Goal: Task Accomplishment & Management: Manage account settings

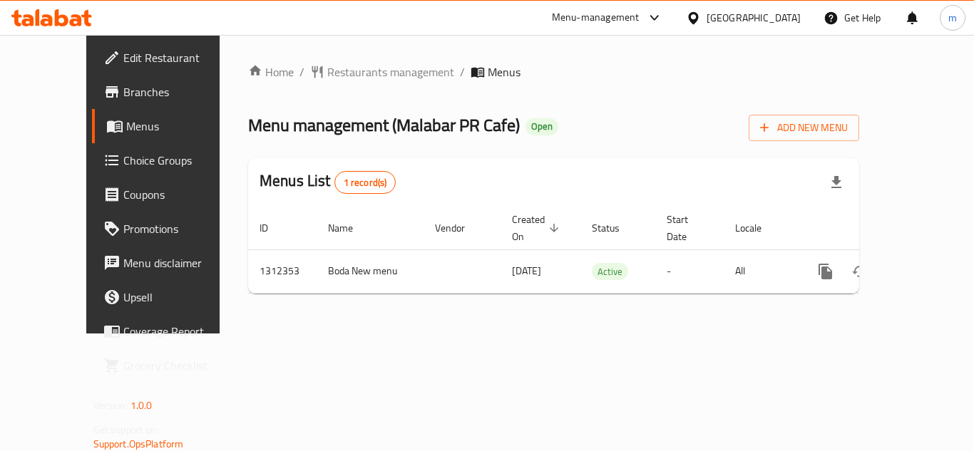
click at [123, 58] on span "Edit Restaurant" at bounding box center [180, 57] width 114 height 17
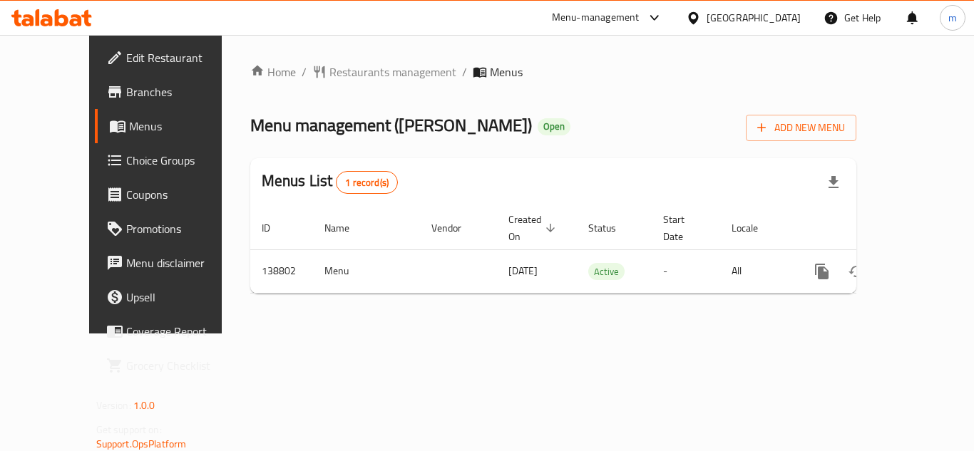
click at [126, 49] on span "Edit Restaurant" at bounding box center [183, 57] width 114 height 17
click at [126, 65] on span "Edit Restaurant" at bounding box center [183, 57] width 114 height 17
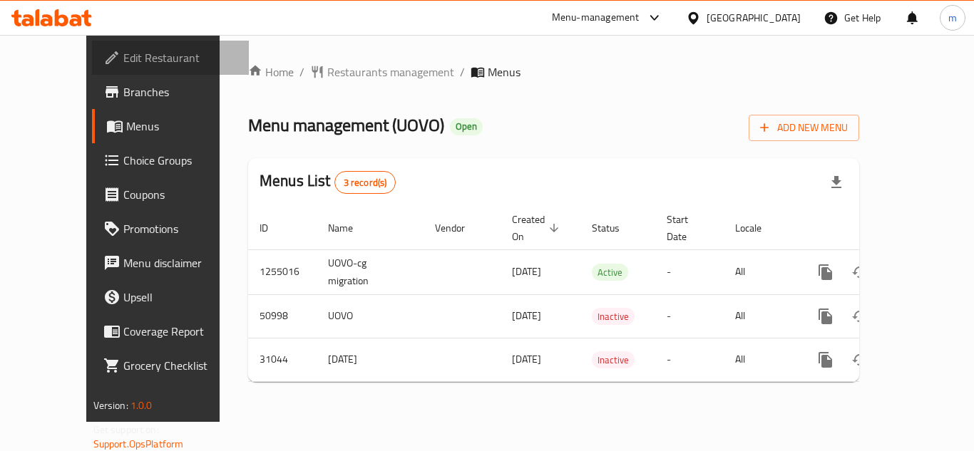
click at [123, 51] on span "Edit Restaurant" at bounding box center [180, 57] width 114 height 17
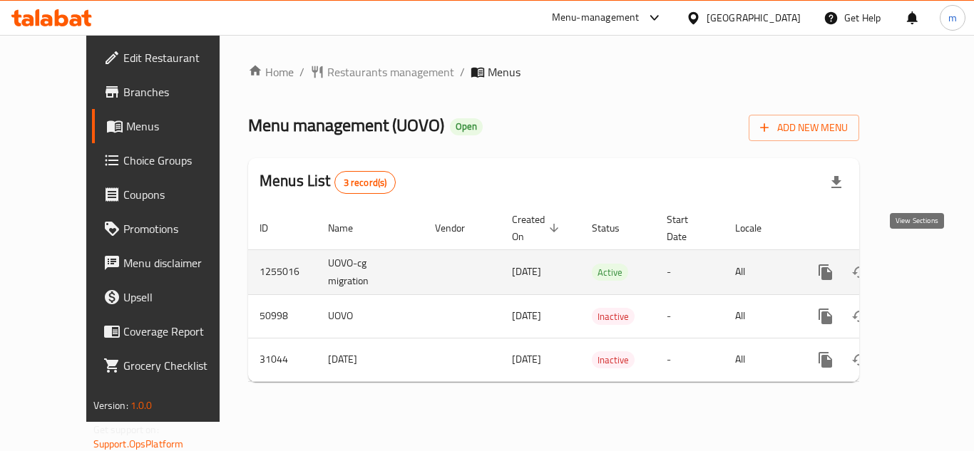
click at [920, 264] on icon "enhanced table" at bounding box center [928, 272] width 17 height 17
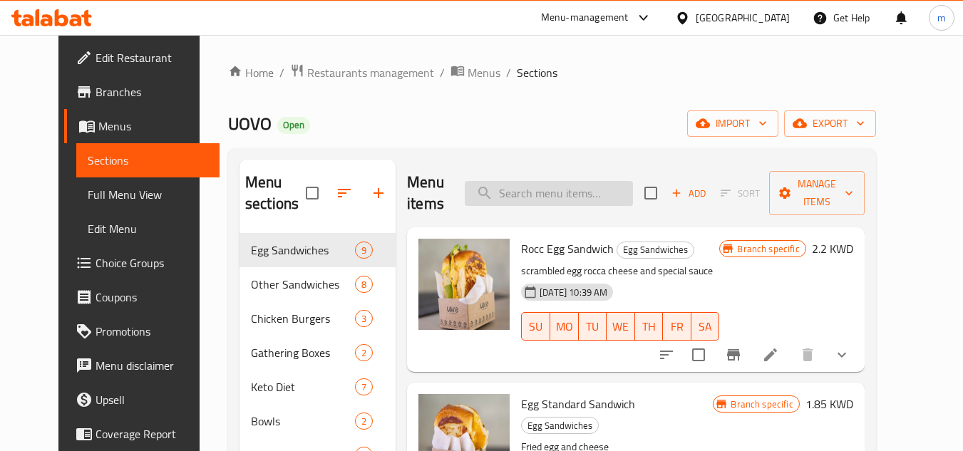
click at [568, 187] on input "search" at bounding box center [549, 193] width 168 height 25
paste input "Turkey Sandwich"
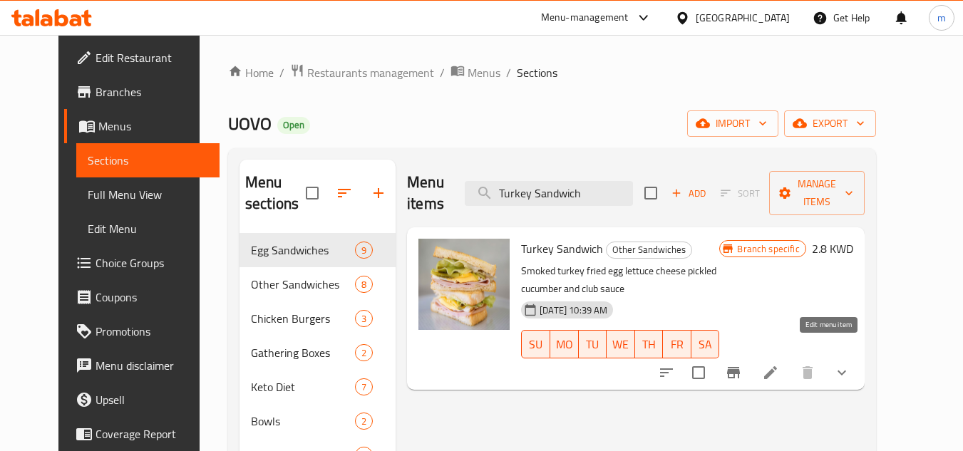
type input "Turkey Sandwich"
click at [779, 364] on icon at bounding box center [770, 372] width 17 height 17
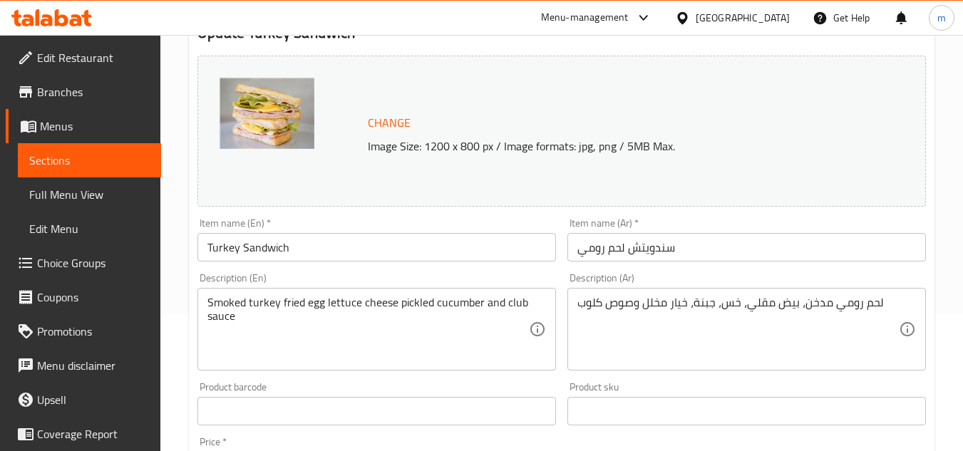
scroll to position [143, 0]
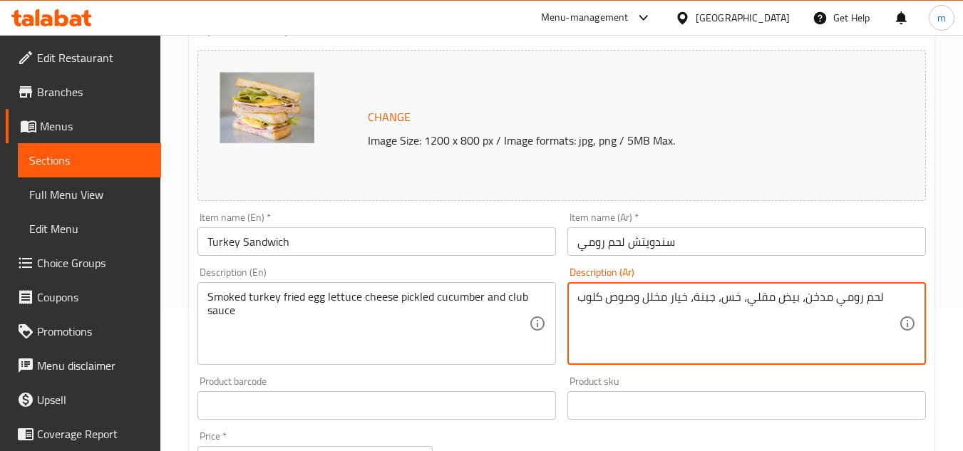
click at [718, 304] on textarea "لحم رومي مدخن، بيض مقلي، خس، جبنة، خيار مخلل وصوص كلوب" at bounding box center [739, 324] width 322 height 68
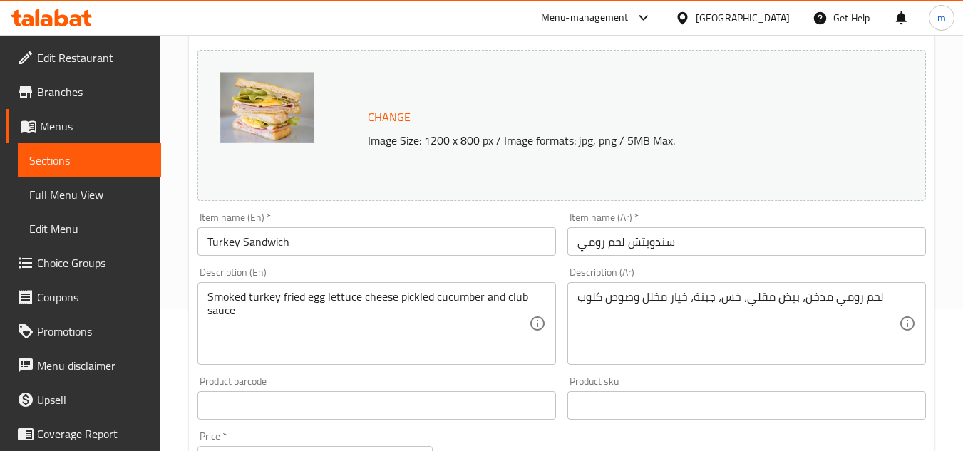
click at [799, 180] on div "Change Image Size: 1200 x 800 px / Image formats: jpg, png / 5MB Max." at bounding box center [562, 125] width 729 height 151
click at [916, 272] on div "Description (Ar) لحم رومي مدخن، بيض مقلي، خس، جبنة، خيار مخلل وصوص كلوب Descrip…" at bounding box center [747, 316] width 359 height 98
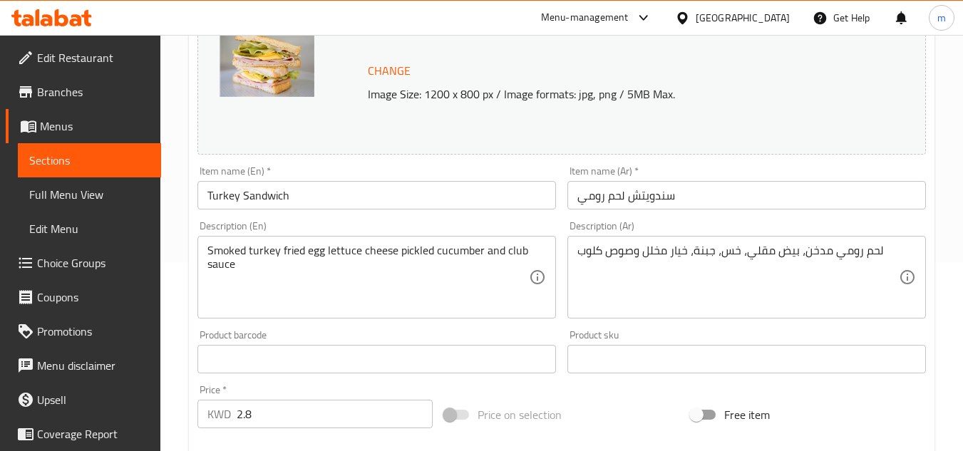
scroll to position [214, 0]
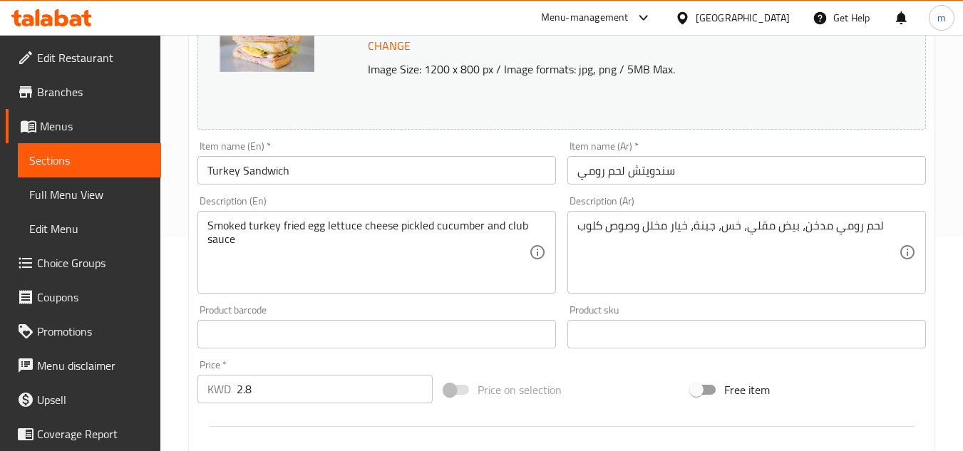
drag, startPoint x: 809, startPoint y: 89, endPoint x: 770, endPoint y: 95, distance: 38.9
click at [809, 89] on div "Change Image Size: 1200 x 800 px / Image formats: jpg, png / 5MB Max." at bounding box center [562, 54] width 729 height 151
click at [721, 94] on div "Change Image Size: 1200 x 800 px / Image formats: jpg, png / 5MB Max." at bounding box center [562, 54] width 729 height 151
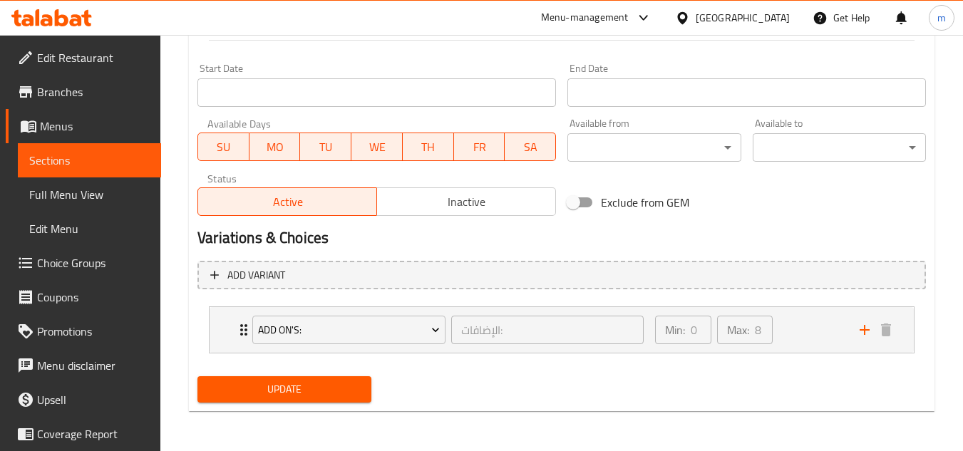
scroll to position [173, 0]
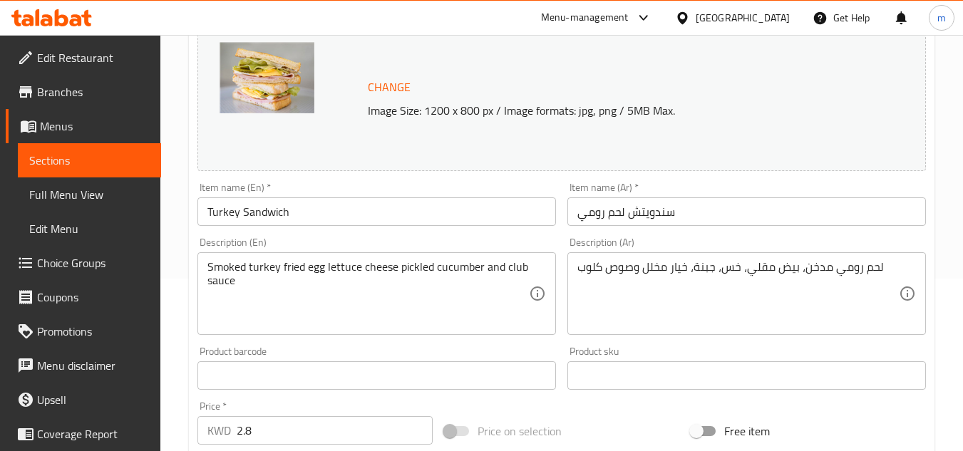
click at [764, 13] on div "Kuwait" at bounding box center [743, 18] width 94 height 16
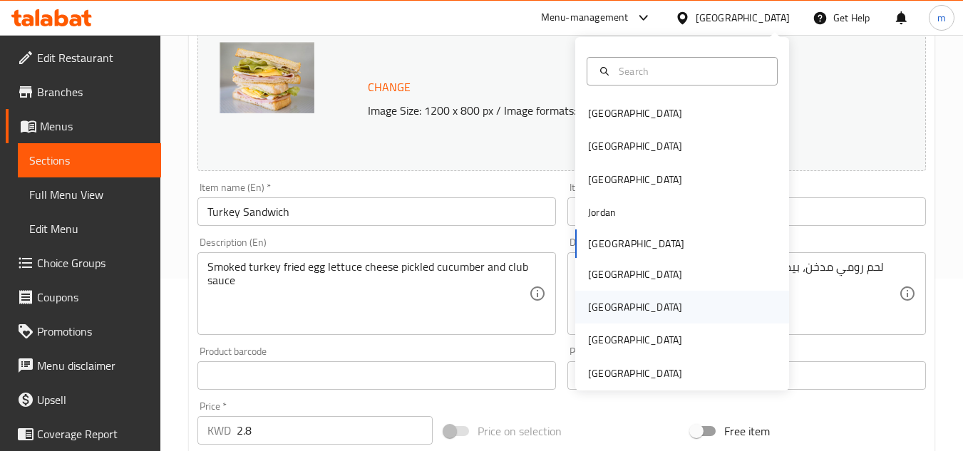
click at [604, 301] on div "[GEOGRAPHIC_DATA]" at bounding box center [635, 307] width 117 height 33
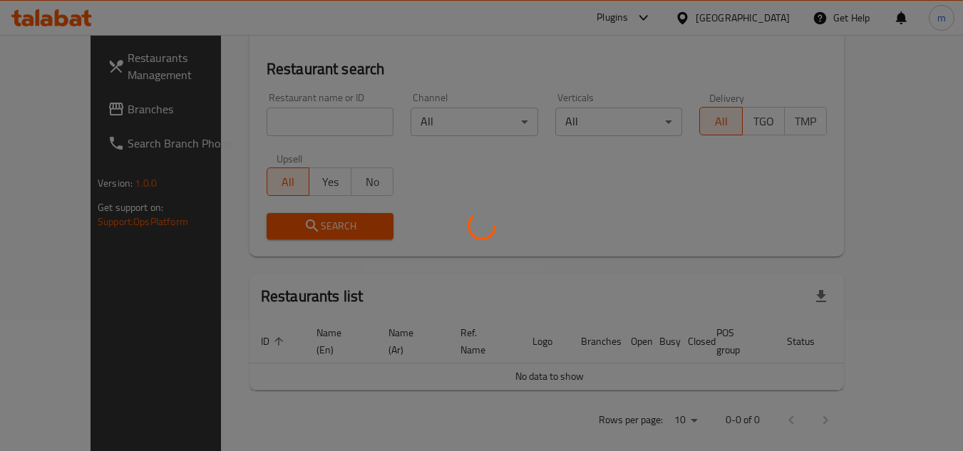
scroll to position [173, 0]
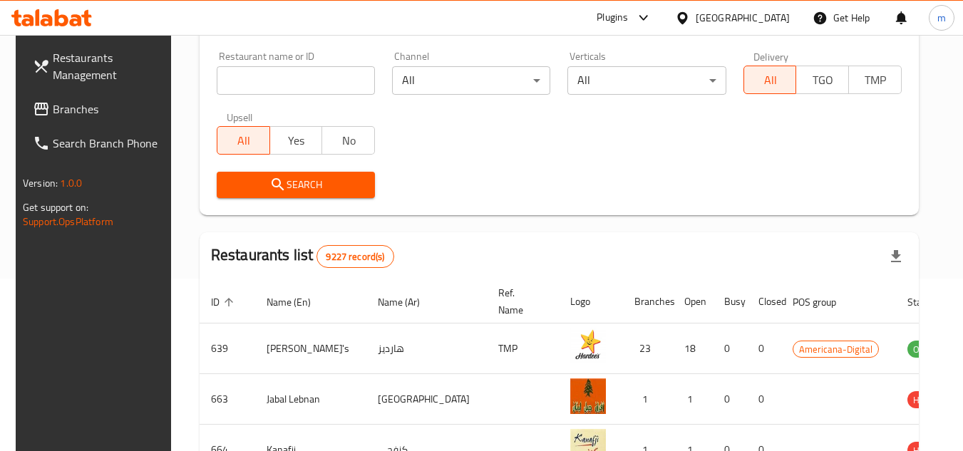
click at [86, 94] on link "Branches" at bounding box center [98, 109] width 155 height 34
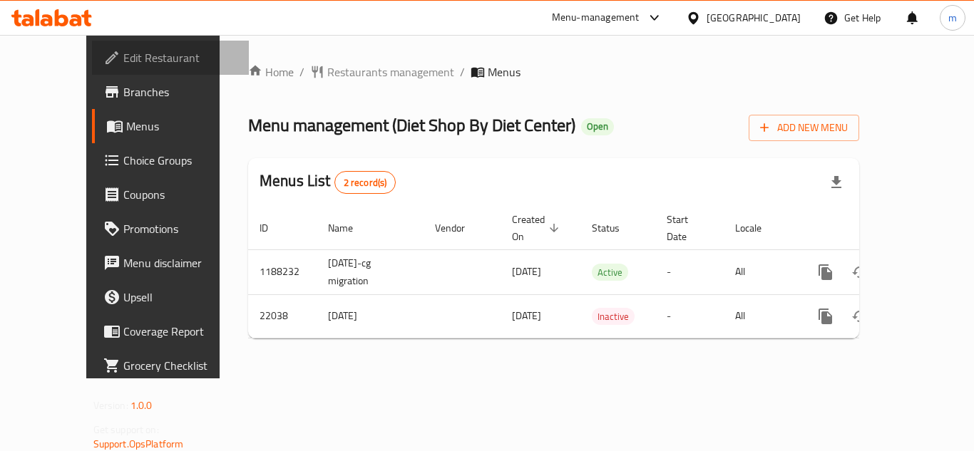
click at [123, 59] on span "Edit Restaurant" at bounding box center [180, 57] width 114 height 17
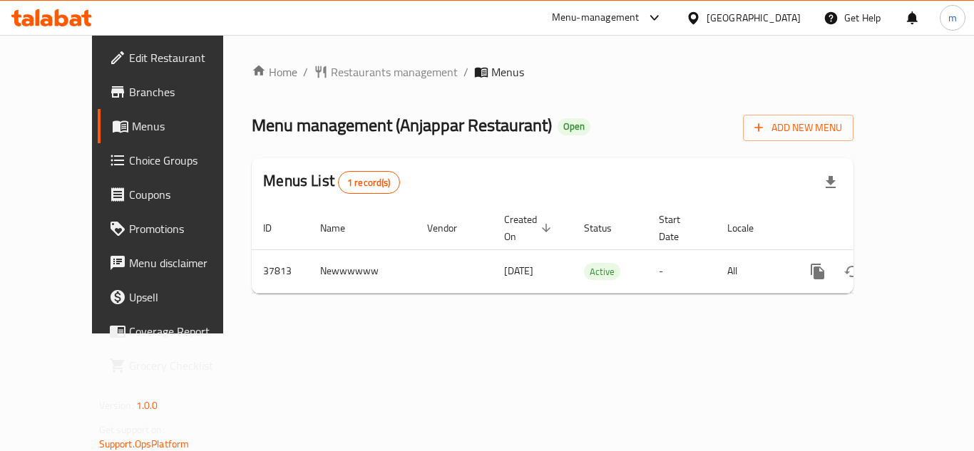
click at [129, 53] on span "Edit Restaurant" at bounding box center [186, 57] width 114 height 17
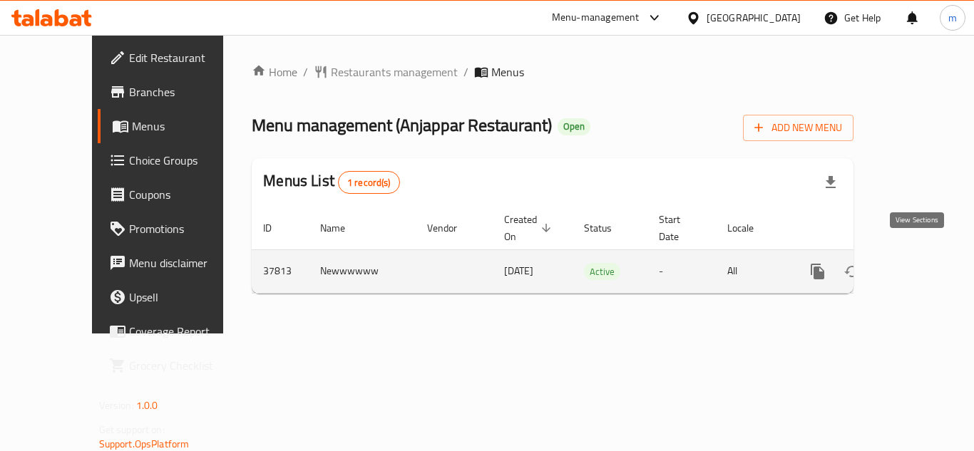
click at [924, 263] on icon "enhanced table" at bounding box center [920, 271] width 17 height 17
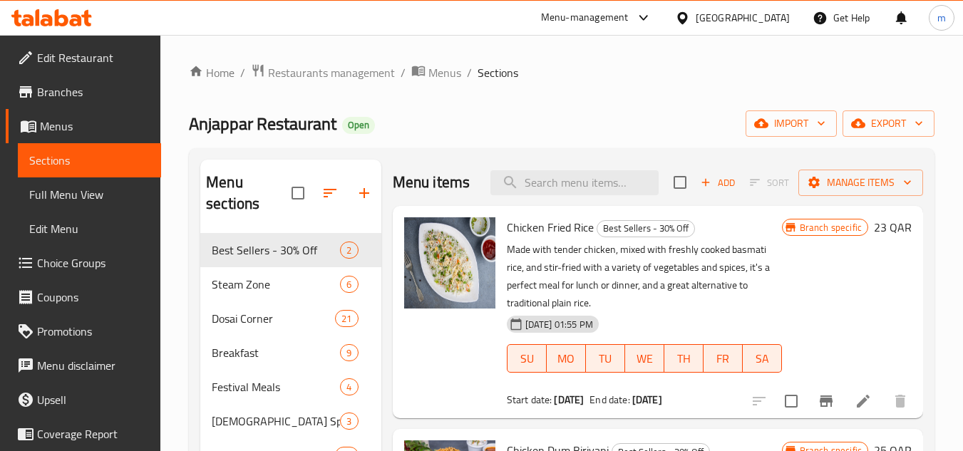
click at [518, 125] on div "Anjappar Restaurant Open import export" at bounding box center [562, 124] width 746 height 26
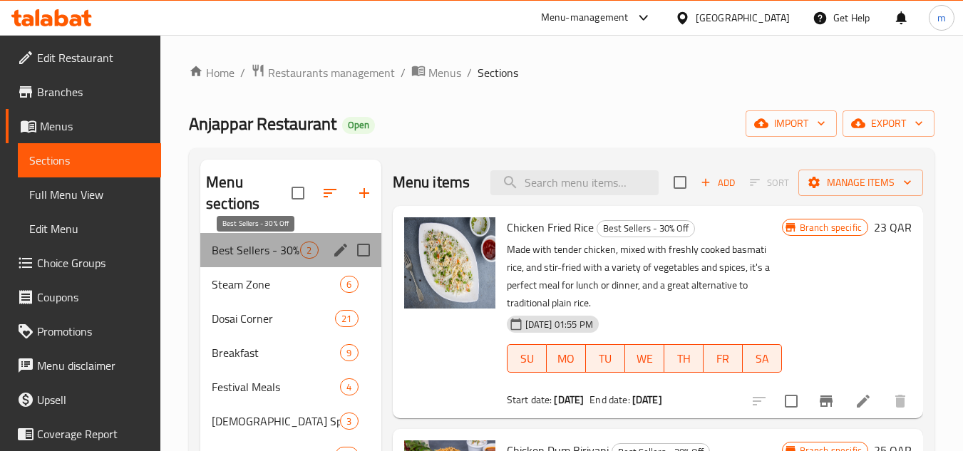
click at [245, 251] on span "Best Sellers - 30% Off" at bounding box center [256, 250] width 88 height 17
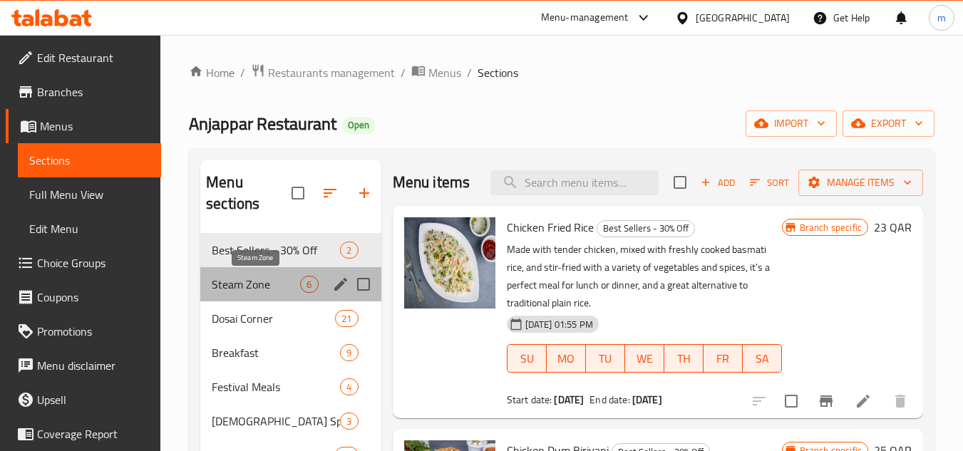
click at [245, 279] on span "Steam Zone" at bounding box center [256, 284] width 88 height 17
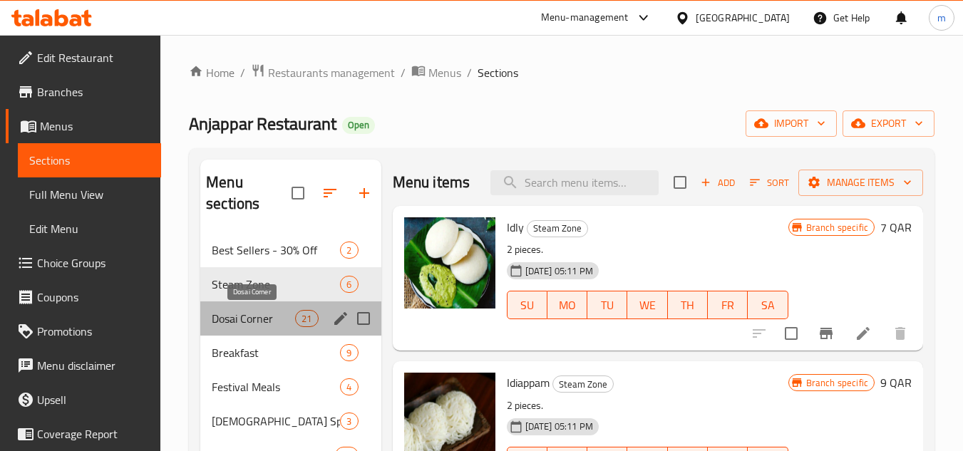
click at [250, 318] on span "Dosai Corner" at bounding box center [253, 318] width 83 height 17
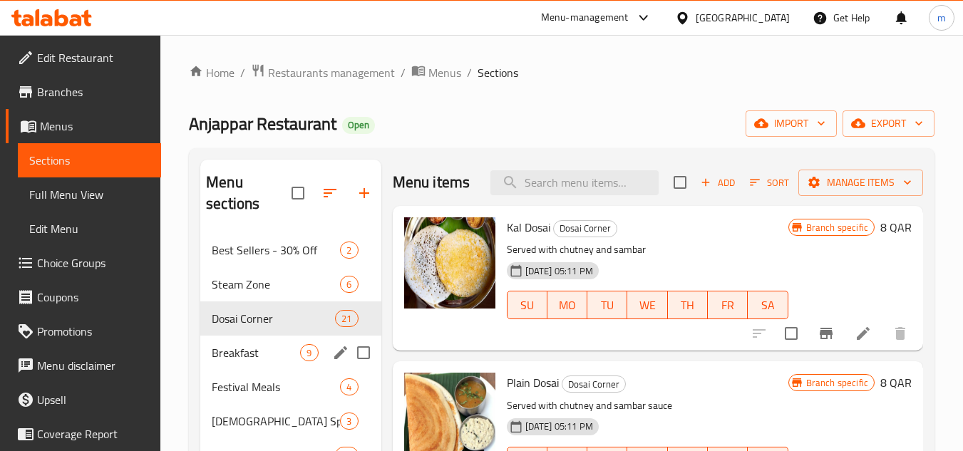
scroll to position [71, 0]
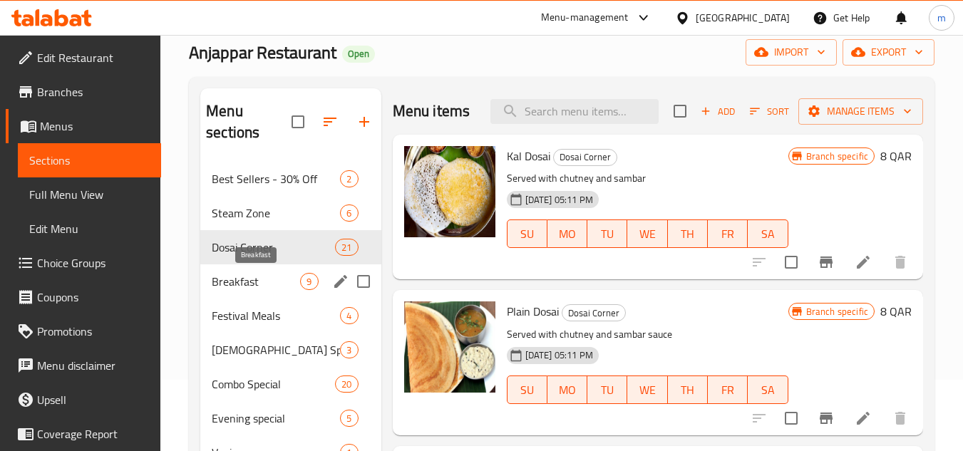
click at [254, 282] on span "Breakfast" at bounding box center [256, 281] width 88 height 17
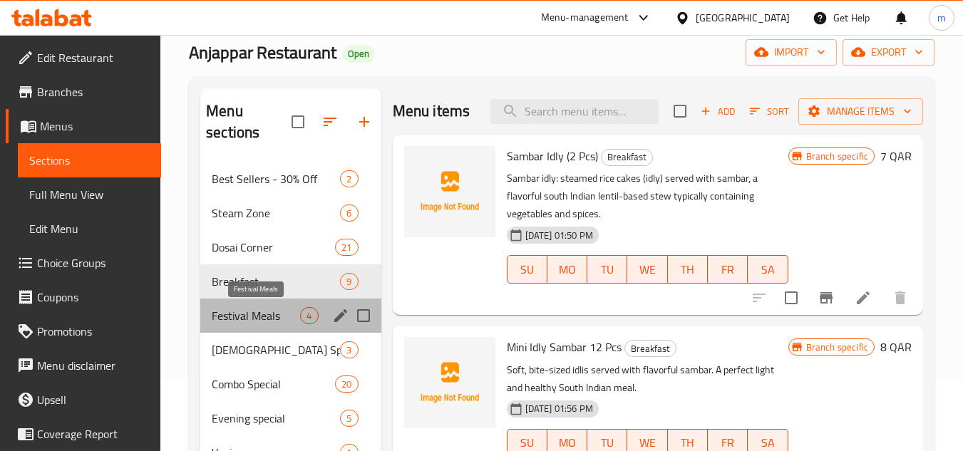
click at [253, 309] on span "Festival Meals" at bounding box center [256, 315] width 88 height 17
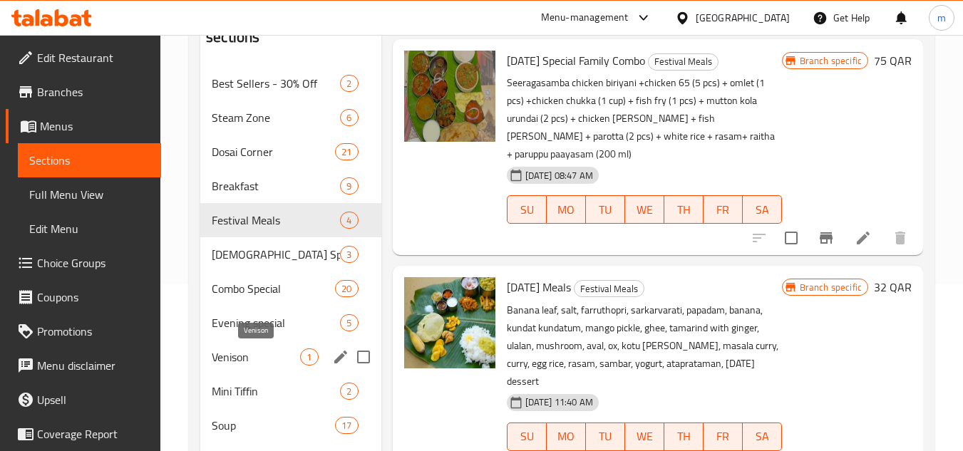
scroll to position [214, 0]
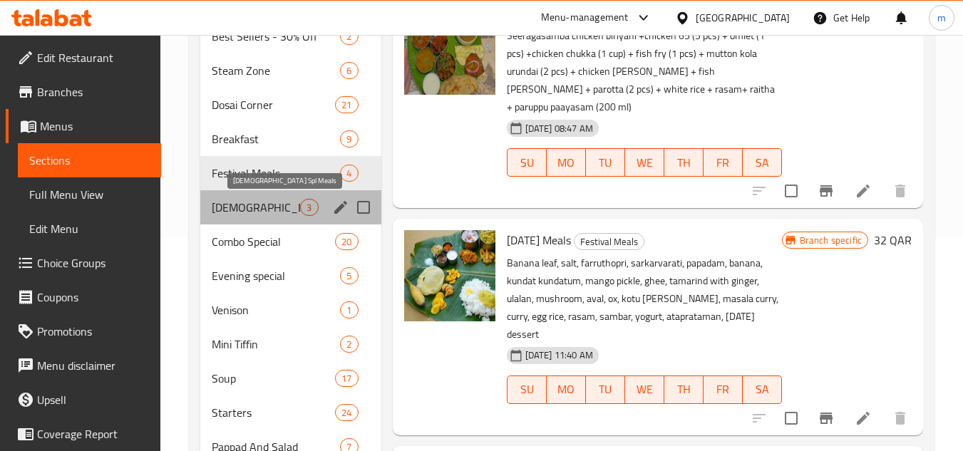
click at [259, 213] on span "Iftar Spl Meals" at bounding box center [256, 207] width 88 height 17
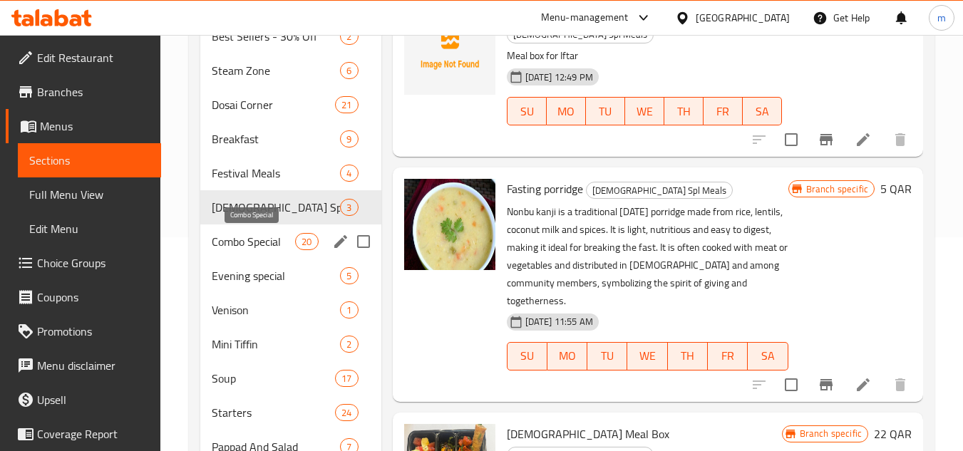
click at [255, 237] on span "Combo Special" at bounding box center [253, 241] width 83 height 17
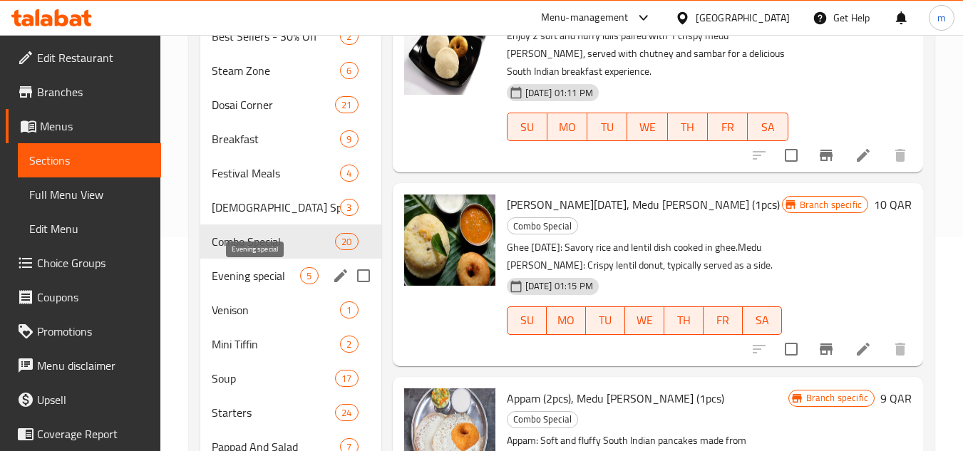
click at [247, 282] on span "Evening special" at bounding box center [256, 275] width 88 height 17
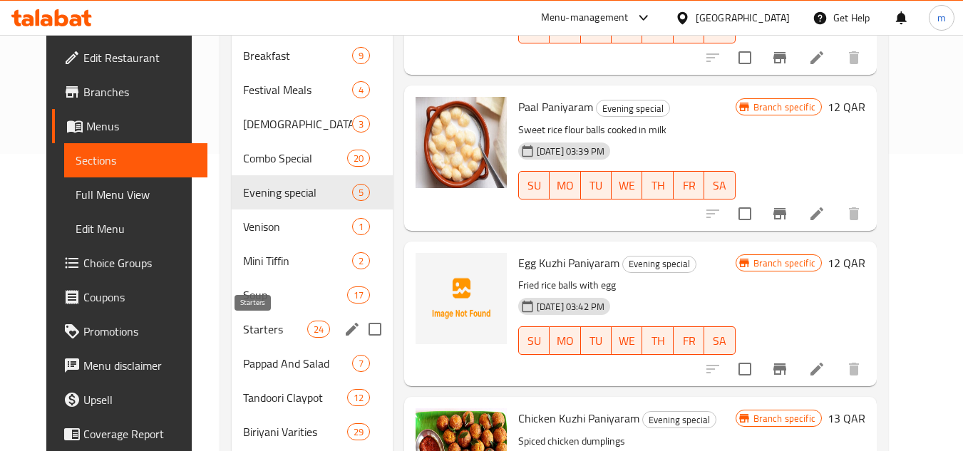
scroll to position [357, 0]
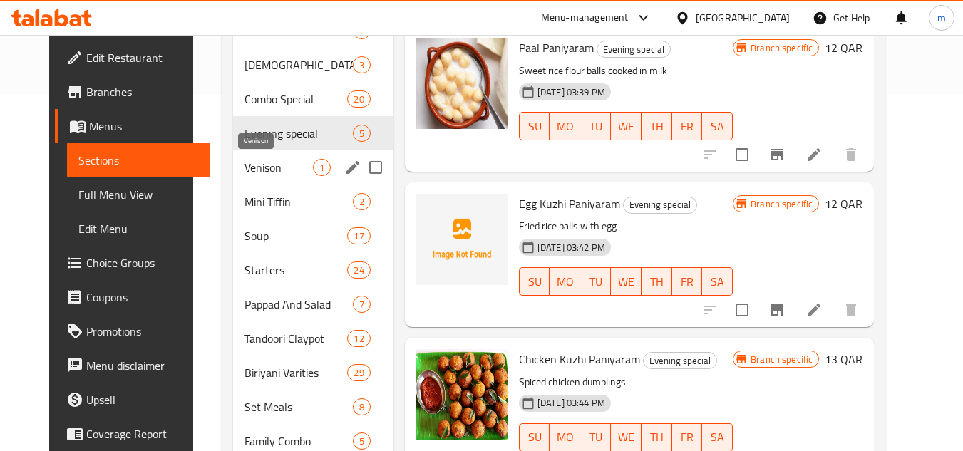
click at [258, 170] on span "Venison" at bounding box center [279, 167] width 68 height 17
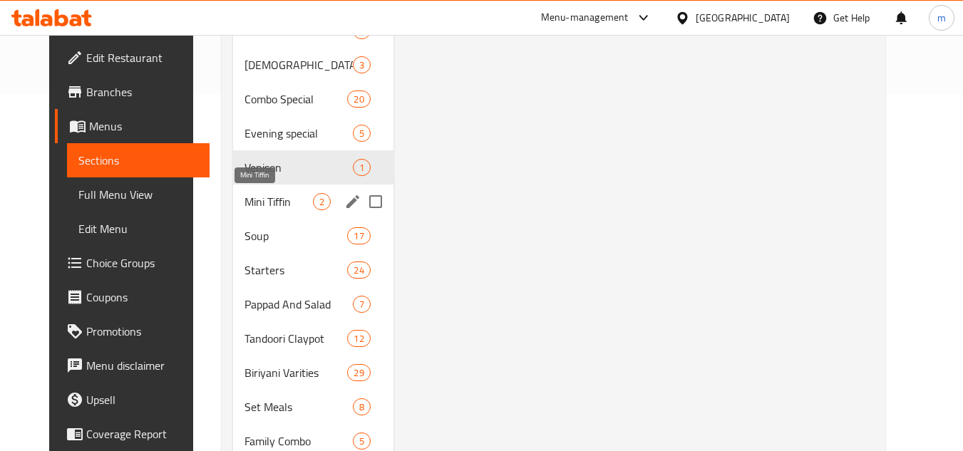
click at [252, 209] on span "Mini Tiffin" at bounding box center [279, 201] width 68 height 17
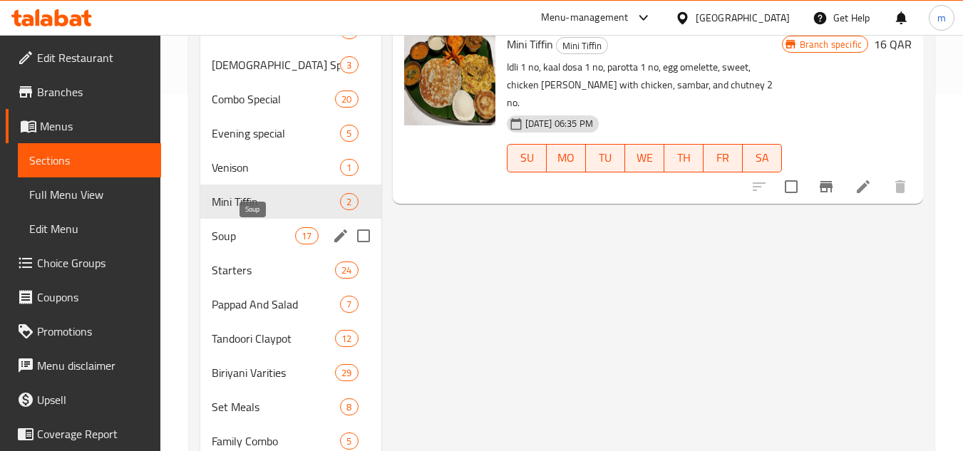
click at [244, 241] on span "Soup" at bounding box center [253, 235] width 83 height 17
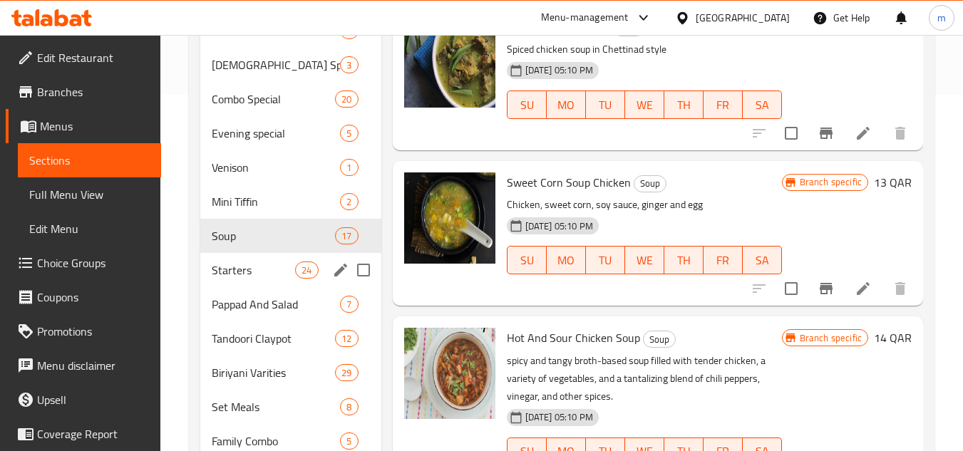
click at [244, 257] on div "Starters 24" at bounding box center [290, 270] width 180 height 34
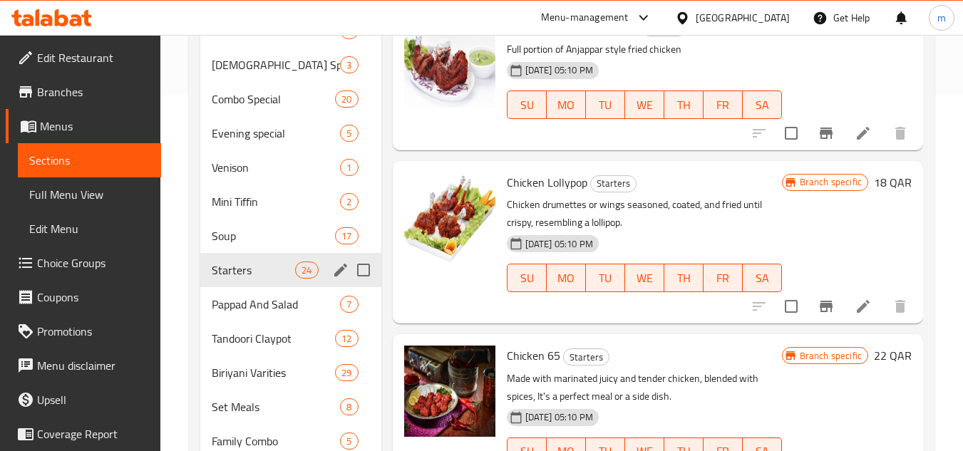
click at [239, 285] on div "Starters 24" at bounding box center [290, 270] width 180 height 34
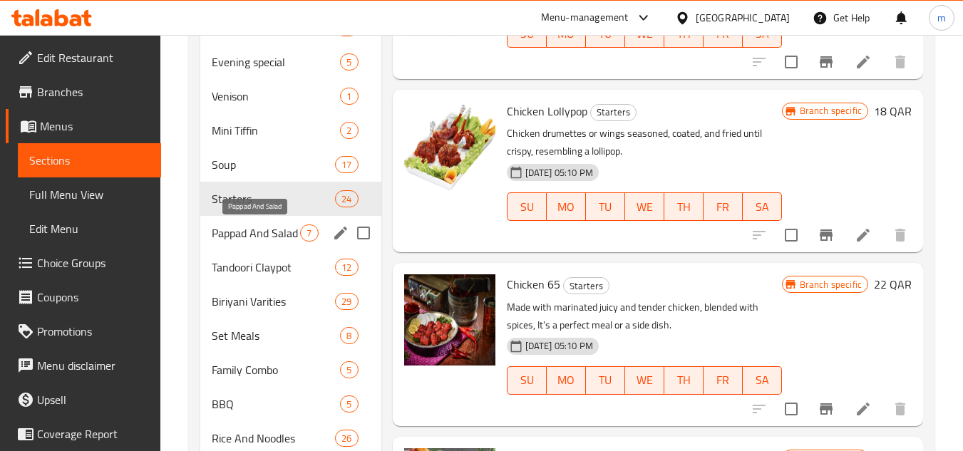
click at [238, 225] on span "Pappad And Salad" at bounding box center [256, 233] width 88 height 17
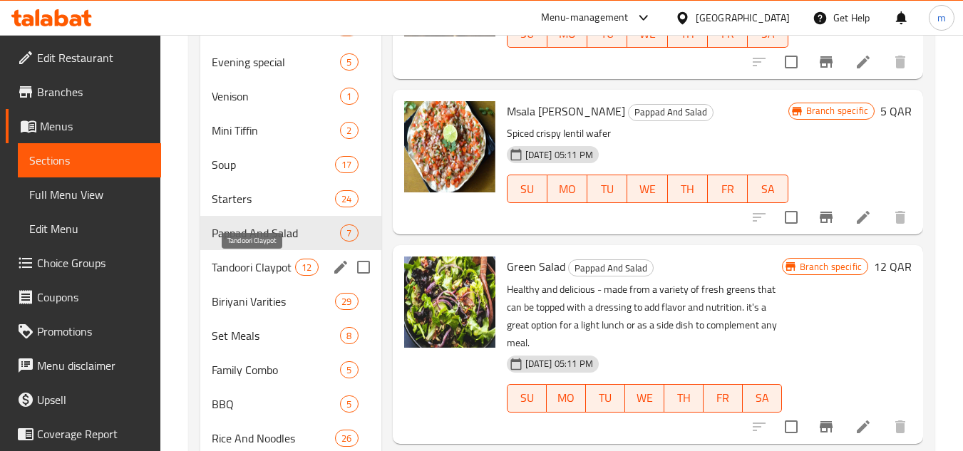
click at [235, 273] on span "Tandoori Claypot" at bounding box center [253, 267] width 83 height 17
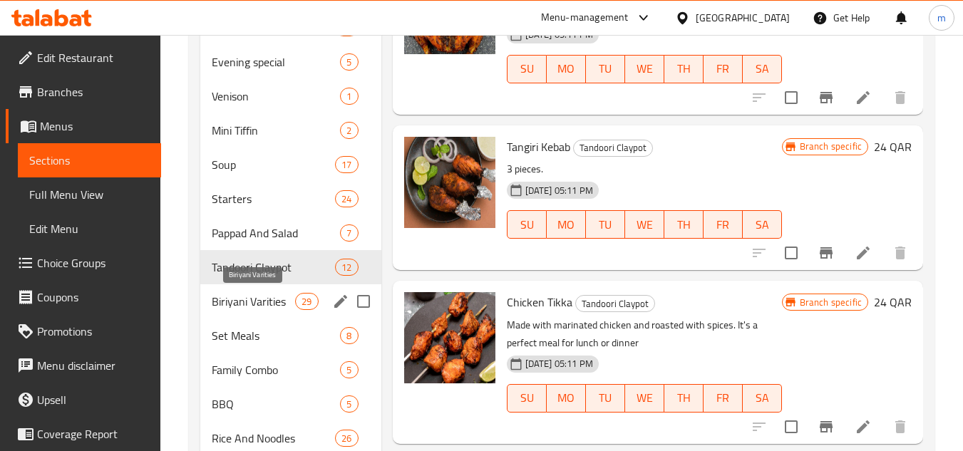
click at [237, 297] on span "Biriyani Varities" at bounding box center [253, 301] width 83 height 17
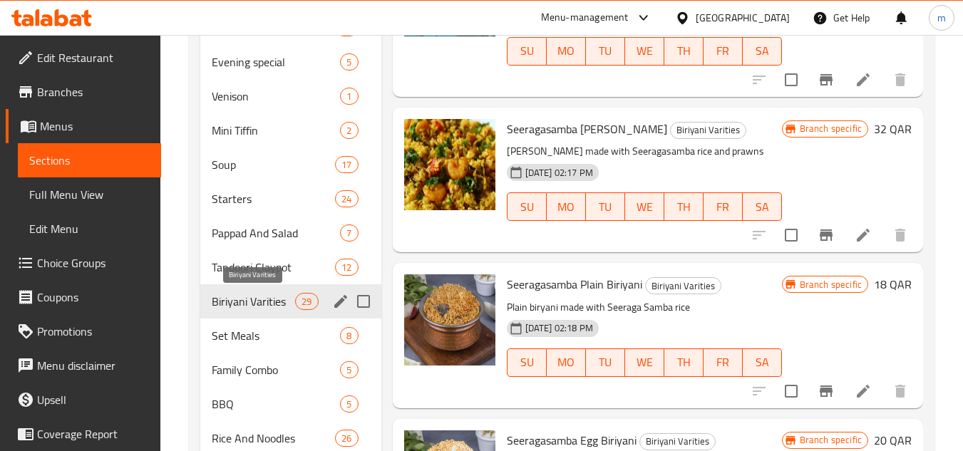
scroll to position [571, 0]
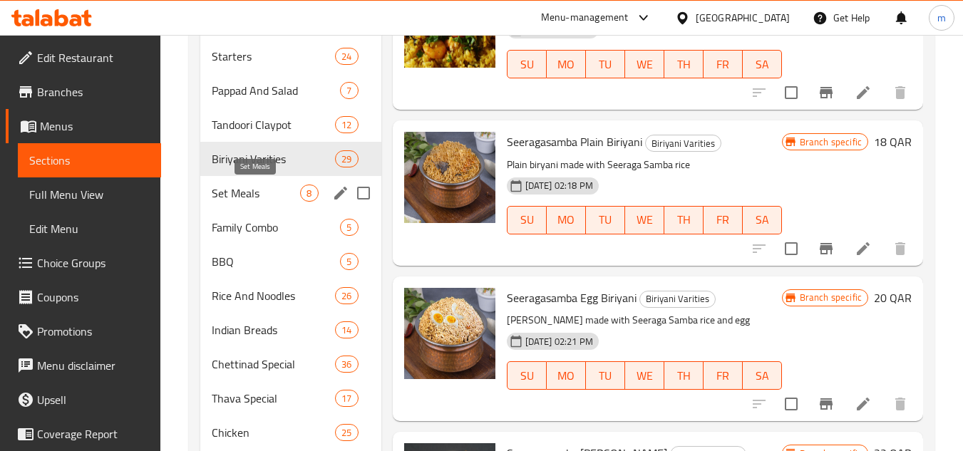
click at [245, 190] on span "Set Meals" at bounding box center [256, 193] width 88 height 17
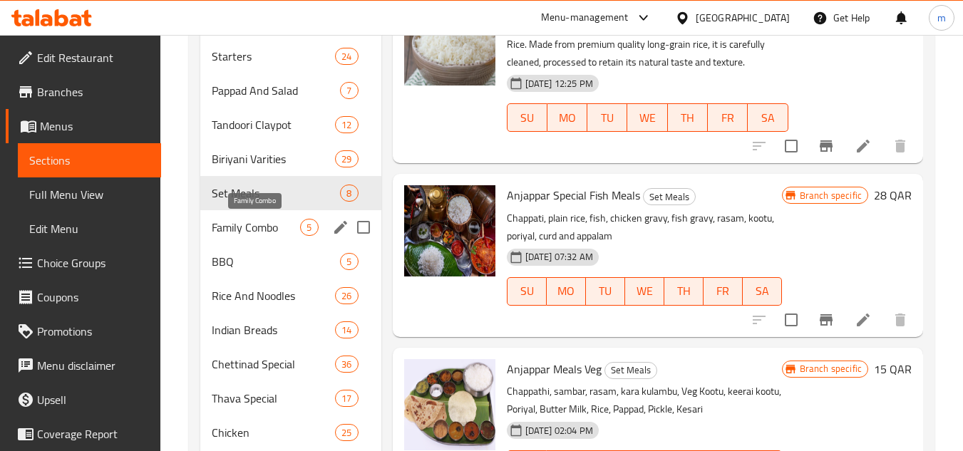
click at [250, 230] on span "Family Combo" at bounding box center [256, 227] width 88 height 17
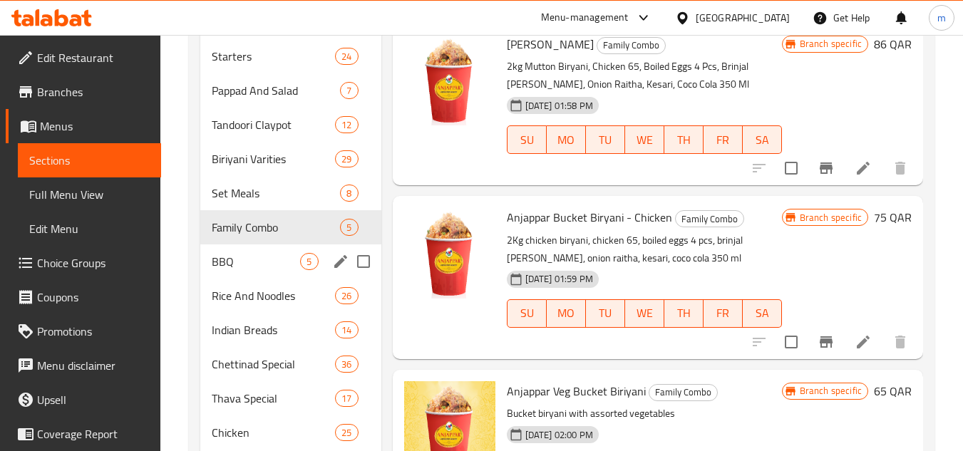
click at [247, 251] on div "BBQ 5" at bounding box center [290, 262] width 180 height 34
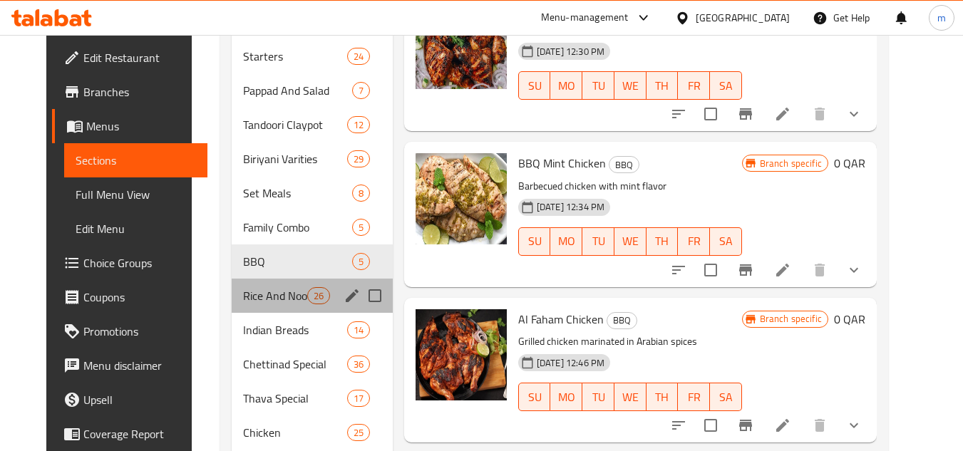
click at [252, 282] on div "Rice And Noodles 26" at bounding box center [312, 296] width 161 height 34
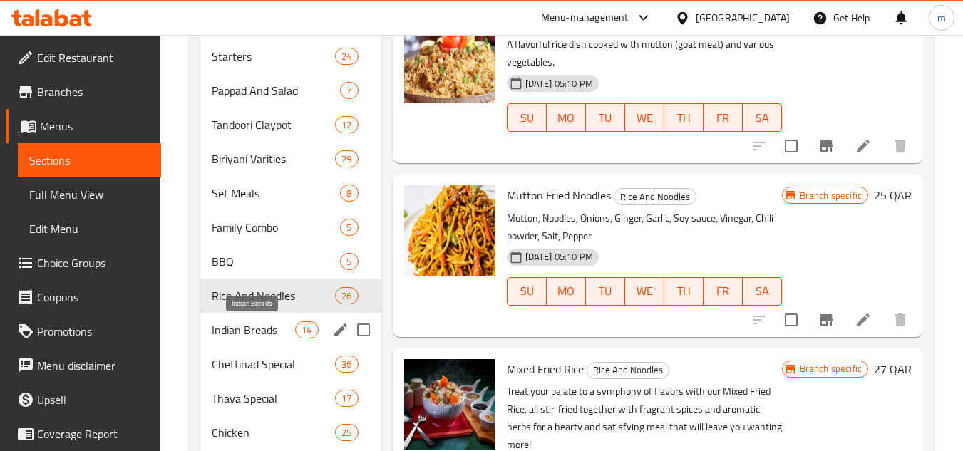
click at [264, 329] on span "Indian Breads" at bounding box center [253, 330] width 83 height 17
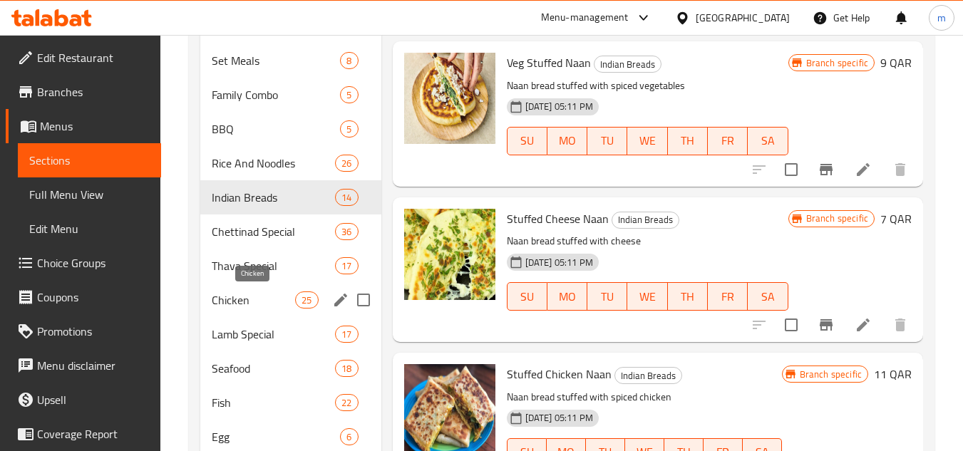
scroll to position [713, 0]
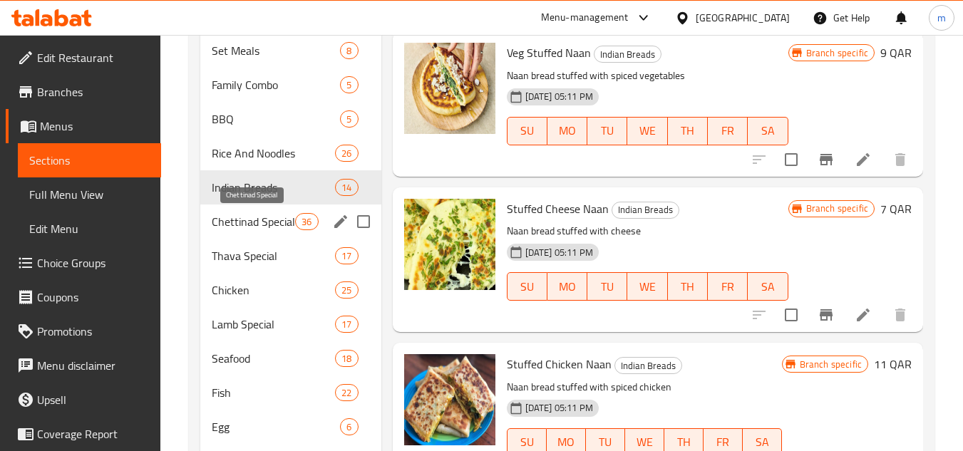
click at [259, 225] on span "Chettinad Special" at bounding box center [253, 221] width 83 height 17
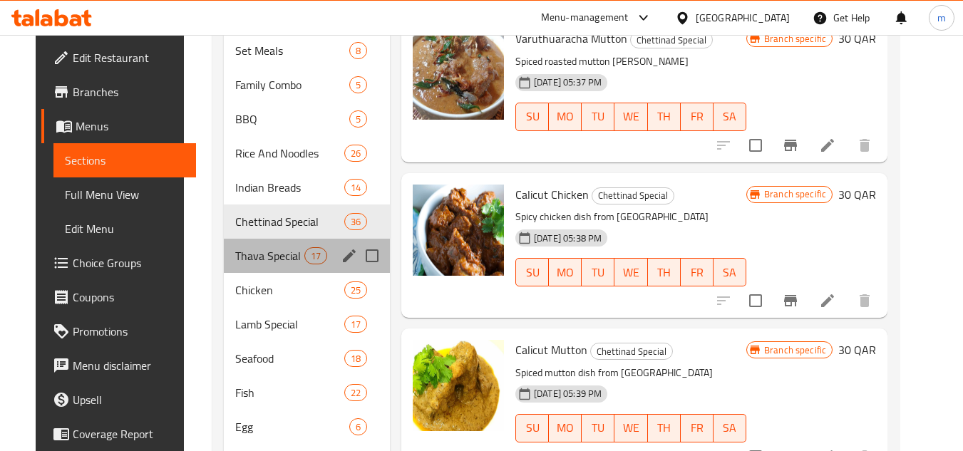
click at [260, 257] on span "Thava Special" at bounding box center [269, 255] width 68 height 17
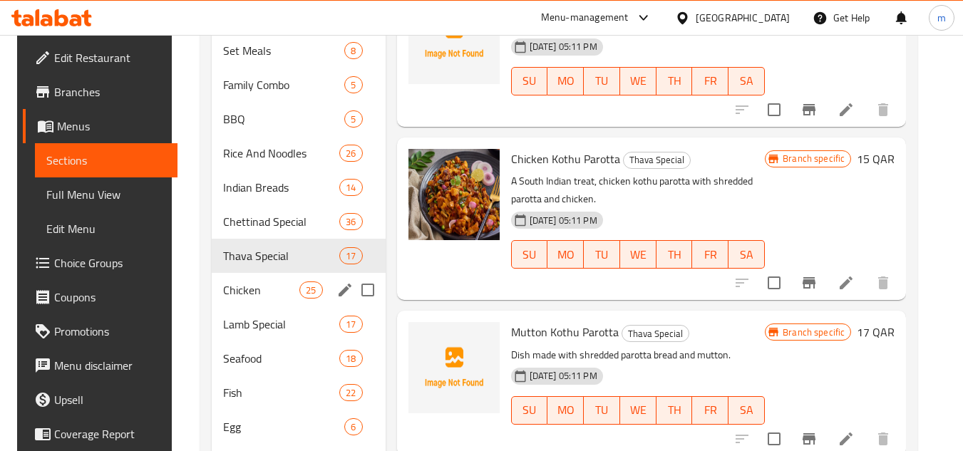
scroll to position [856, 0]
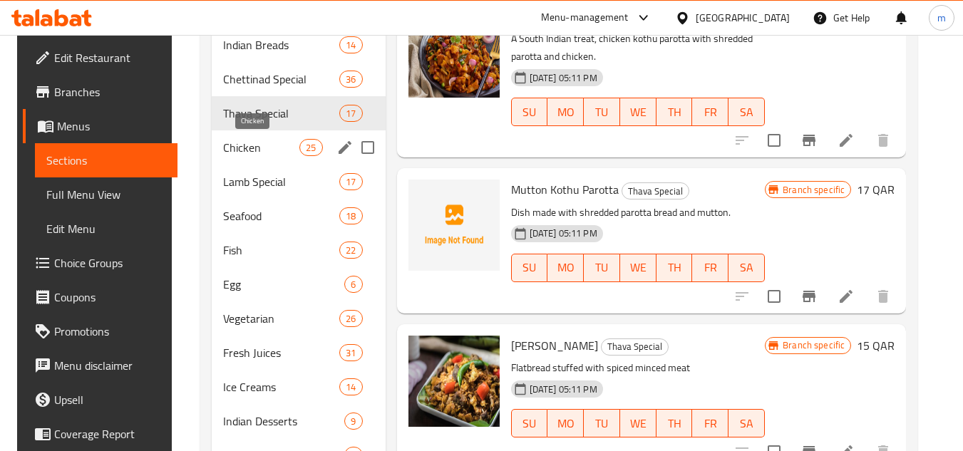
click at [260, 153] on span "Chicken" at bounding box center [261, 147] width 76 height 17
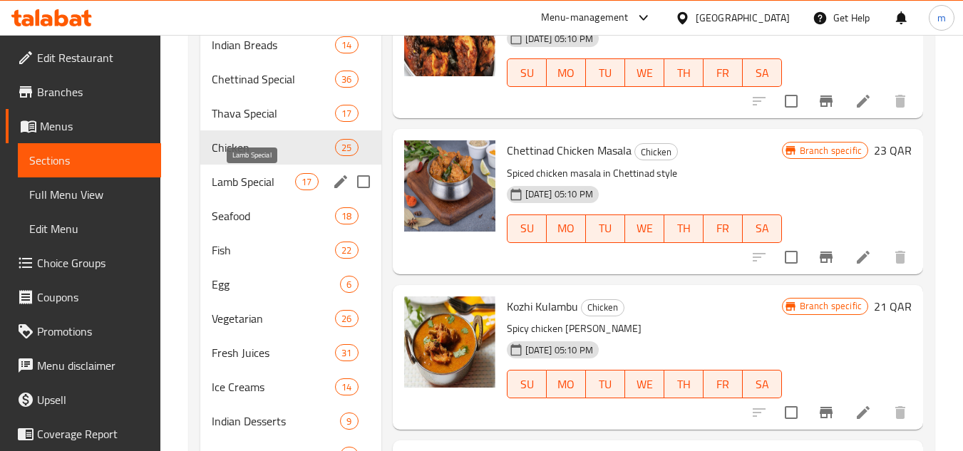
click at [257, 184] on span "Lamb Special" at bounding box center [253, 181] width 83 height 17
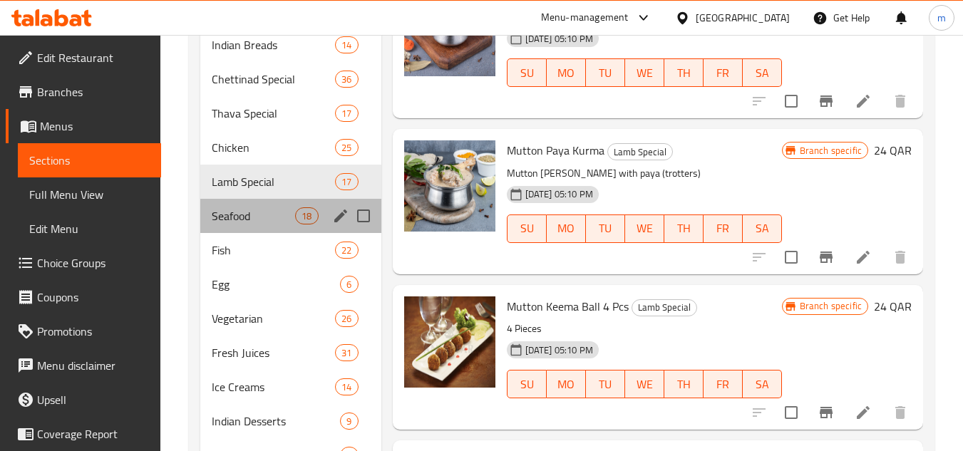
click at [245, 230] on div "Seafood 18" at bounding box center [290, 216] width 180 height 34
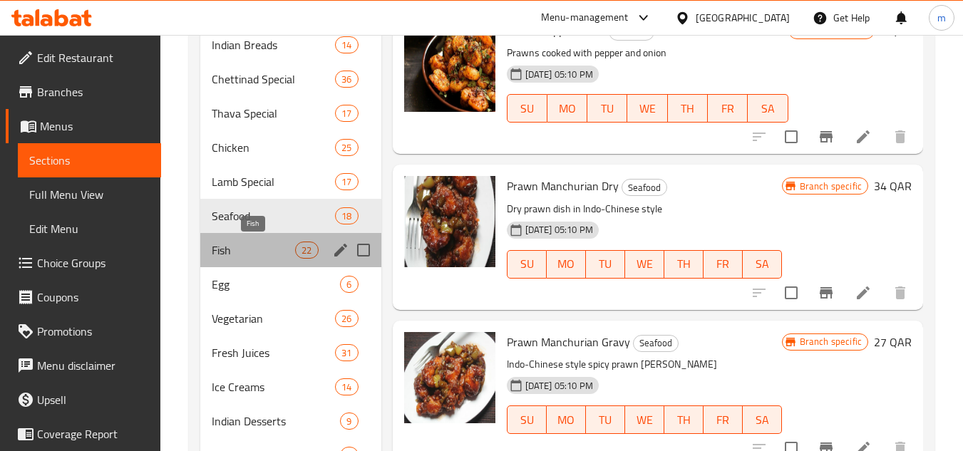
click at [243, 255] on span "Fish" at bounding box center [253, 250] width 83 height 17
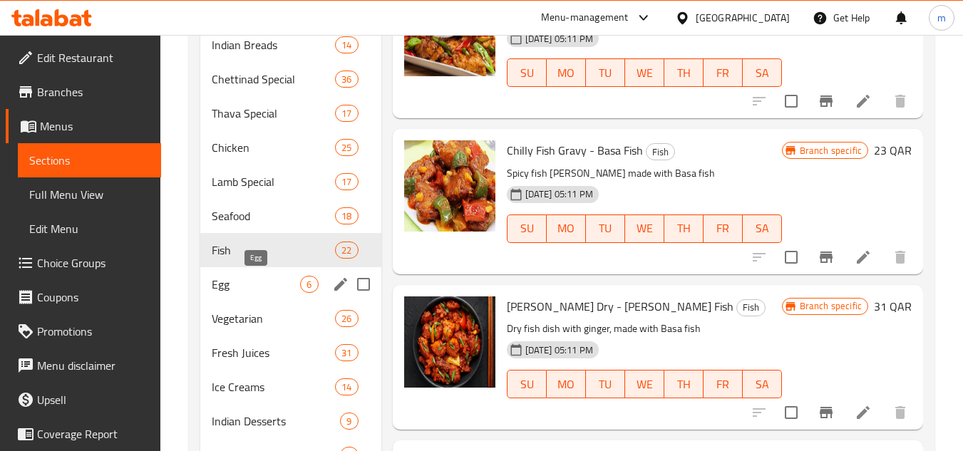
click at [245, 289] on span "Egg" at bounding box center [256, 284] width 88 height 17
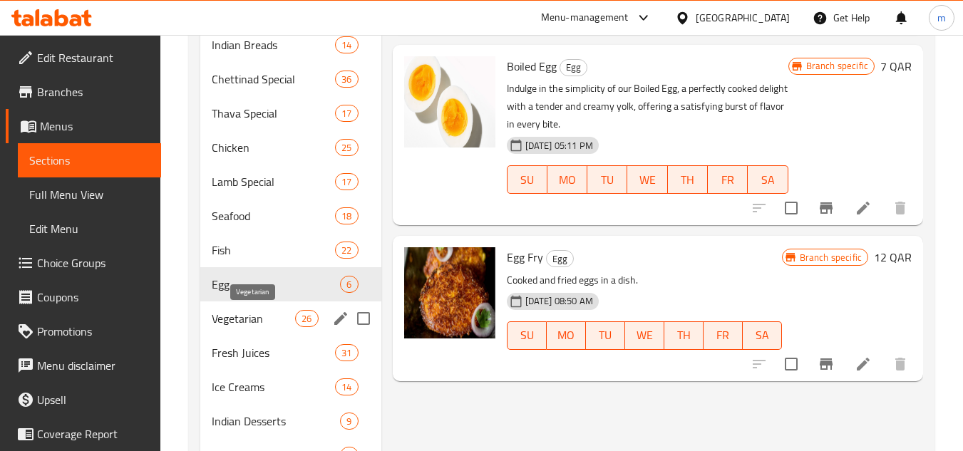
click at [255, 324] on span "Vegetarian" at bounding box center [253, 318] width 83 height 17
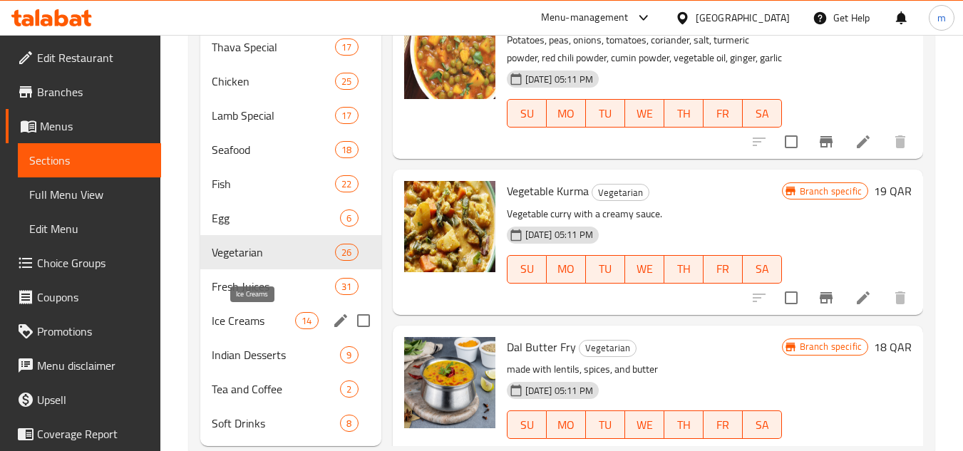
scroll to position [957, 0]
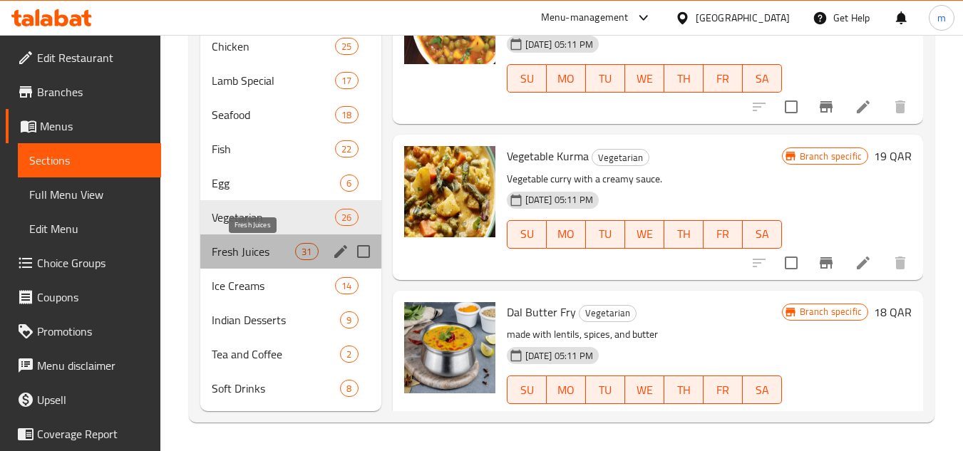
click at [253, 255] on span "Fresh Juices" at bounding box center [253, 251] width 83 height 17
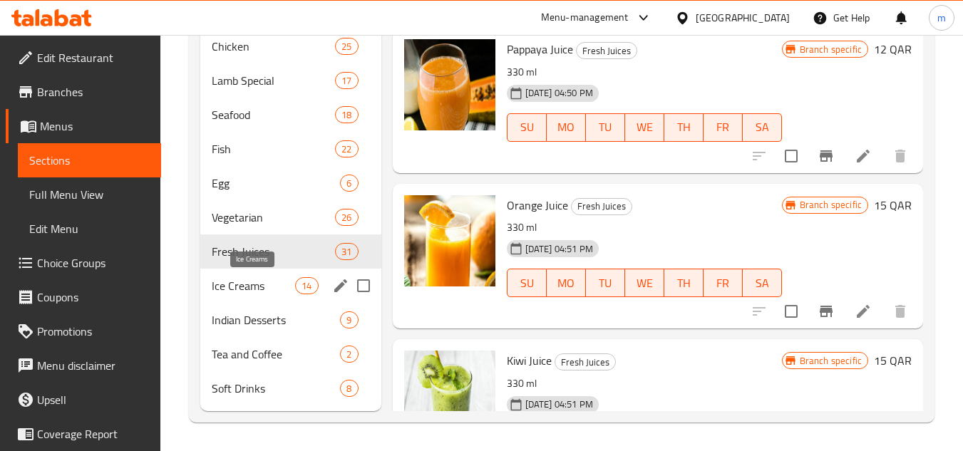
click at [254, 291] on span "Ice Creams" at bounding box center [253, 285] width 83 height 17
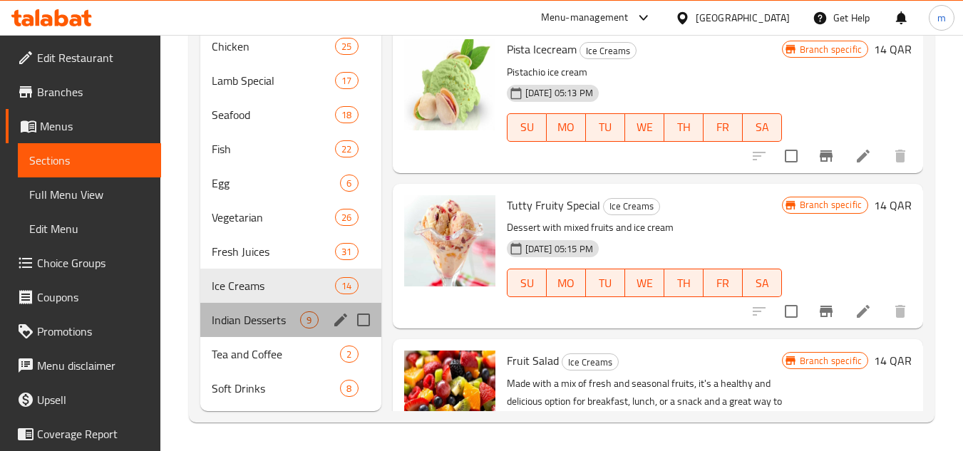
click at [256, 331] on div "Indian Desserts 9" at bounding box center [290, 320] width 180 height 34
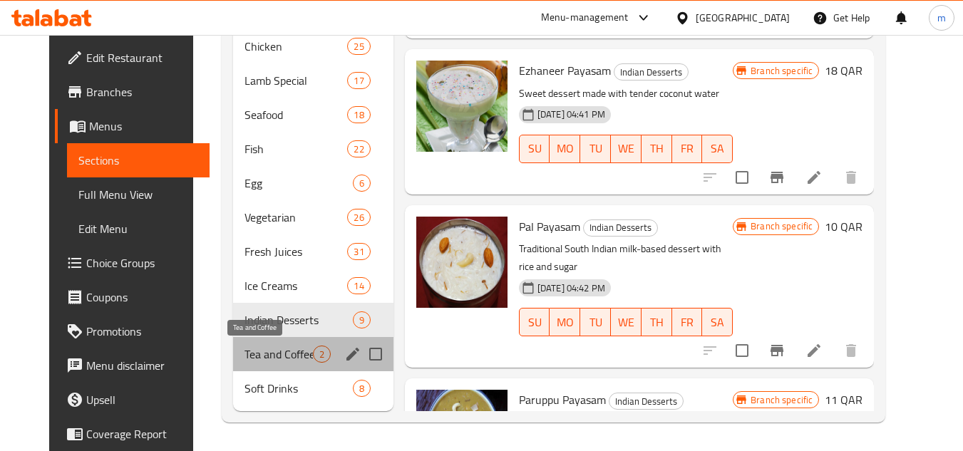
click at [258, 349] on span "Tea and Coffee" at bounding box center [279, 354] width 68 height 17
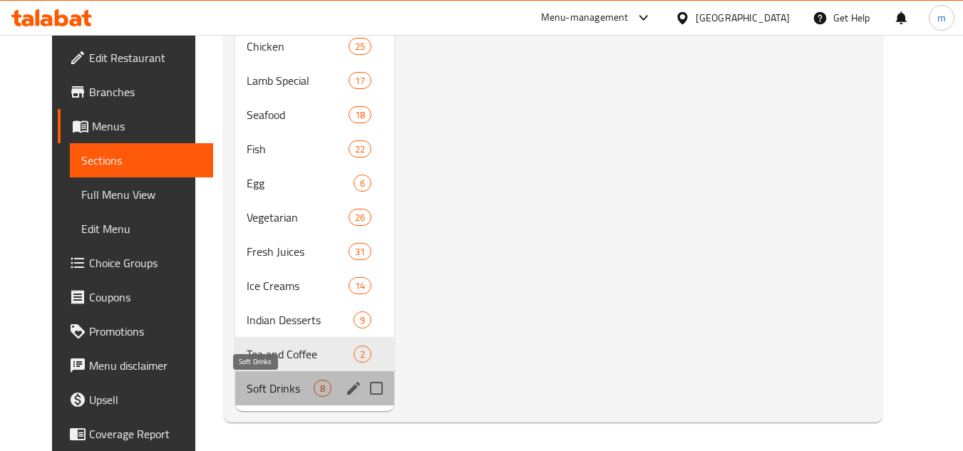
click at [257, 389] on span "Soft Drinks" at bounding box center [280, 388] width 67 height 17
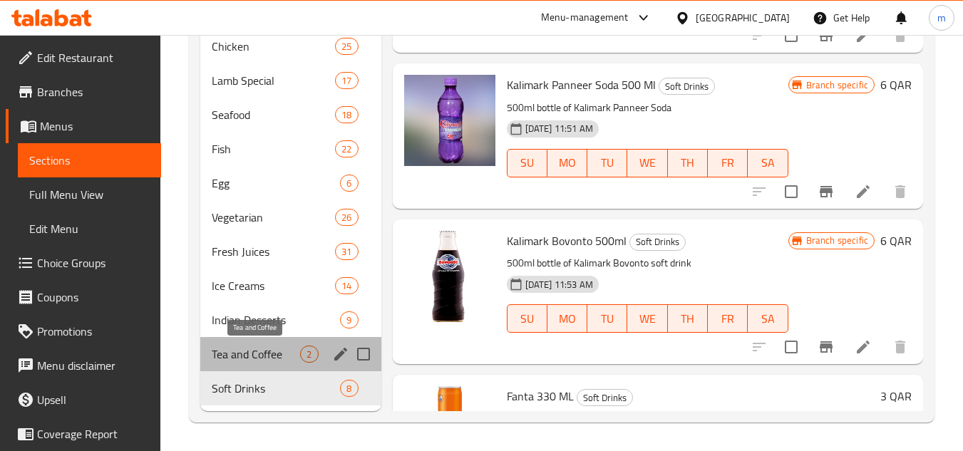
click at [265, 353] on span "Tea and Coffee" at bounding box center [256, 354] width 88 height 17
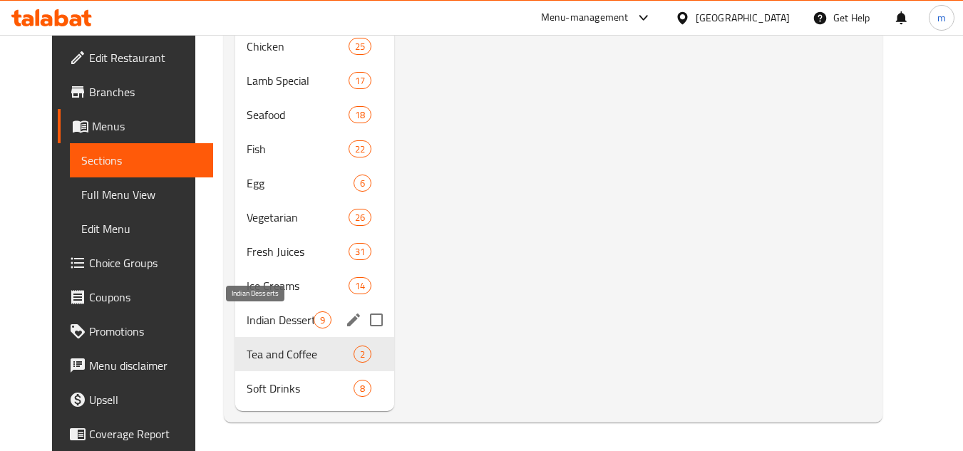
click at [262, 317] on span "Indian Desserts" at bounding box center [280, 320] width 67 height 17
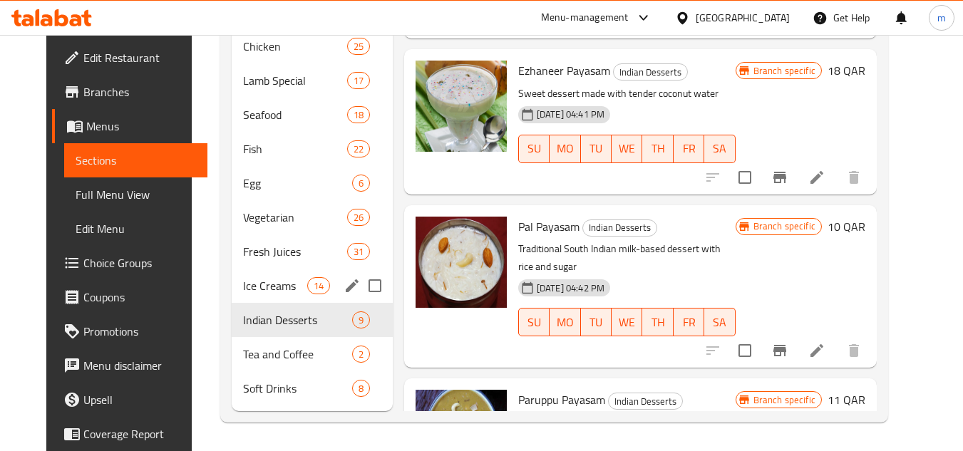
click at [259, 275] on div "Ice Creams 14" at bounding box center [312, 286] width 161 height 34
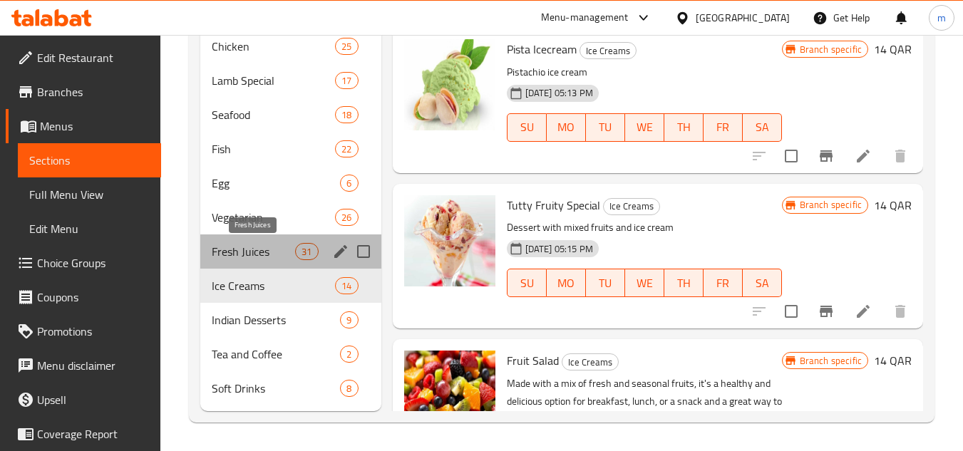
click at [256, 249] on span "Fresh Juices" at bounding box center [253, 251] width 83 height 17
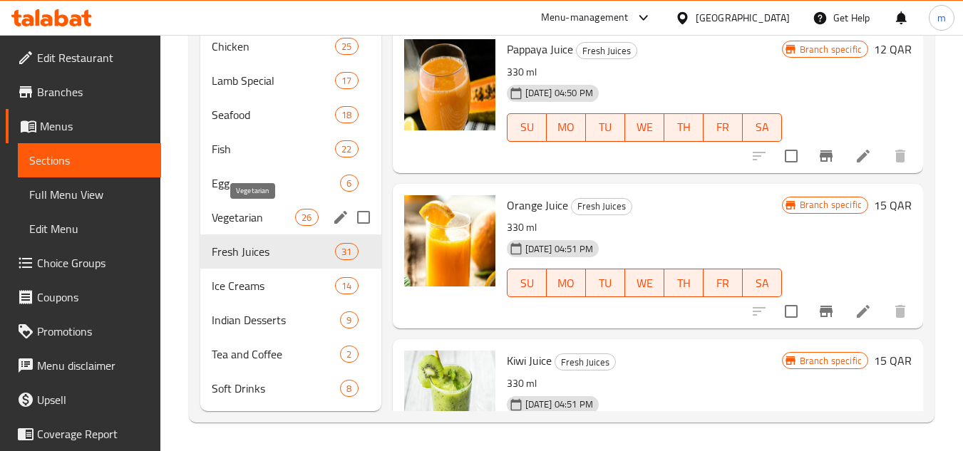
click at [283, 215] on span "Vegetarian" at bounding box center [253, 217] width 83 height 17
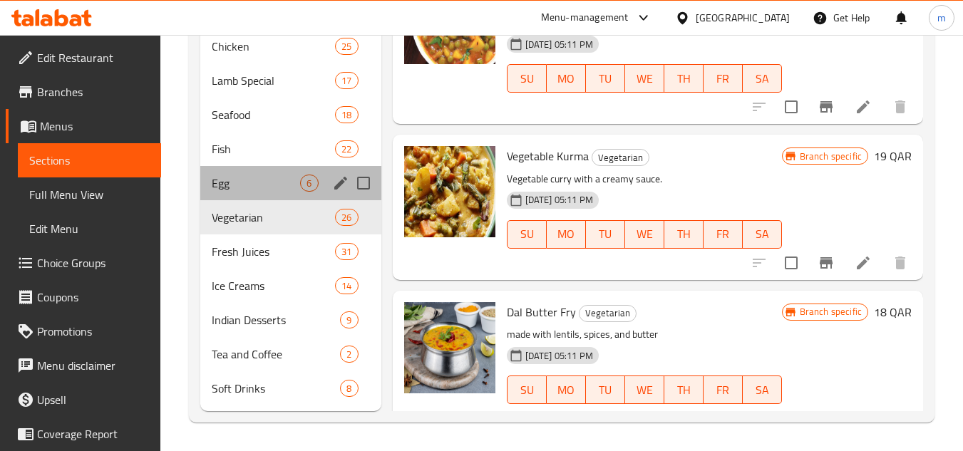
click at [254, 193] on div "Egg 6" at bounding box center [290, 183] width 180 height 34
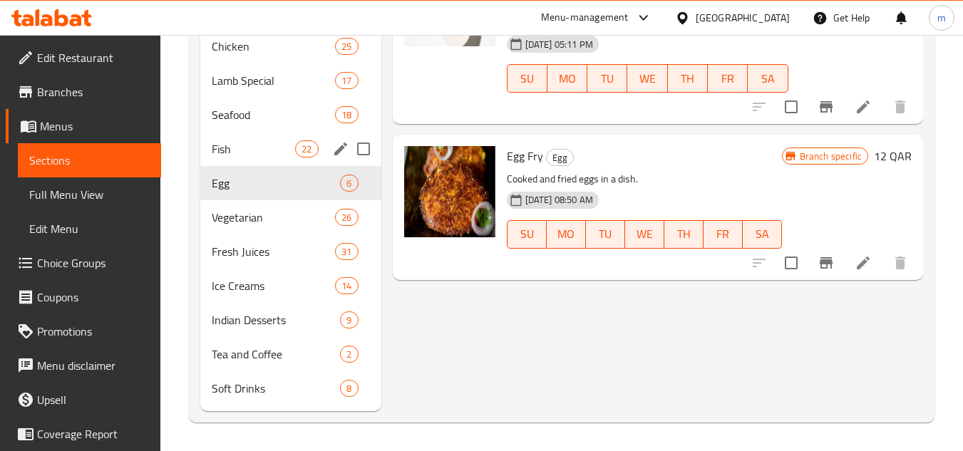
click at [254, 155] on span "Fish" at bounding box center [253, 148] width 83 height 17
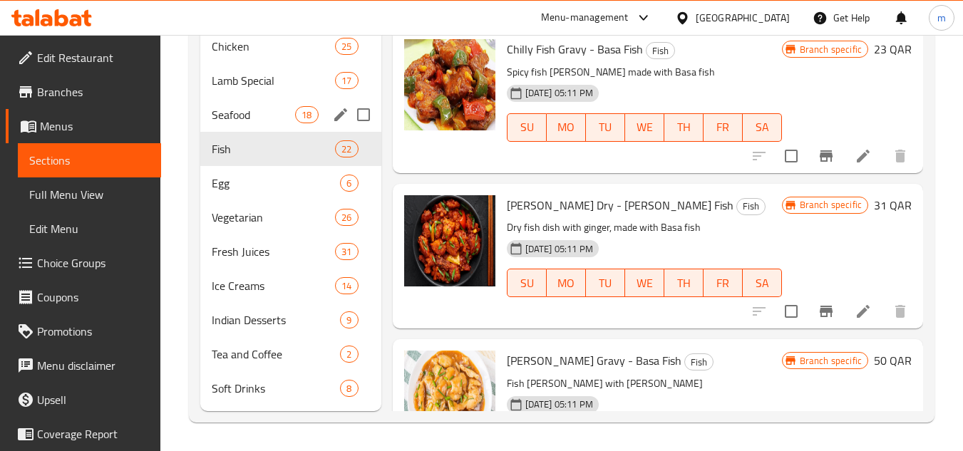
click at [259, 117] on span "Seafood" at bounding box center [253, 114] width 83 height 17
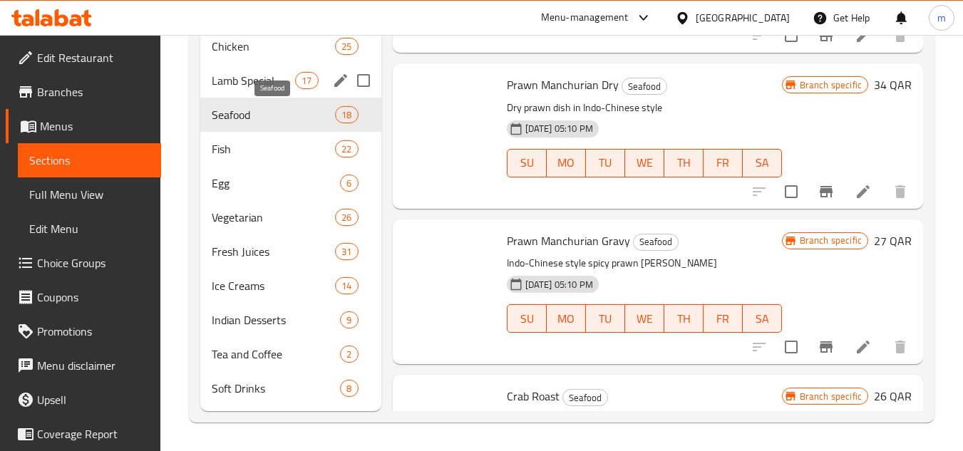
click at [265, 85] on span "Lamb Special" at bounding box center [253, 80] width 83 height 17
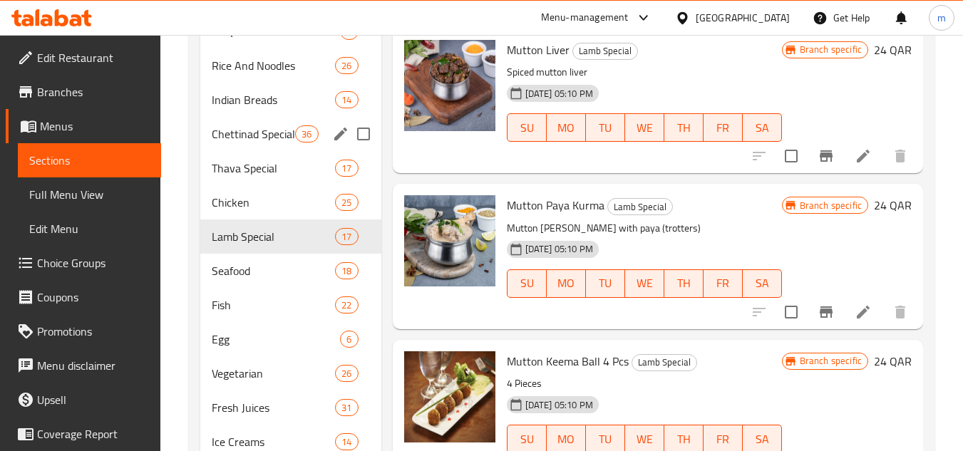
scroll to position [743, 0]
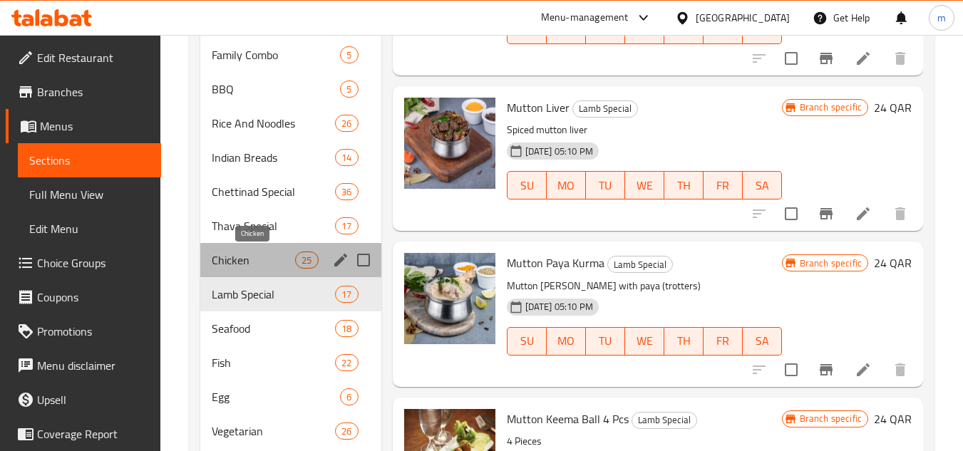
click at [249, 257] on span "Chicken" at bounding box center [253, 260] width 83 height 17
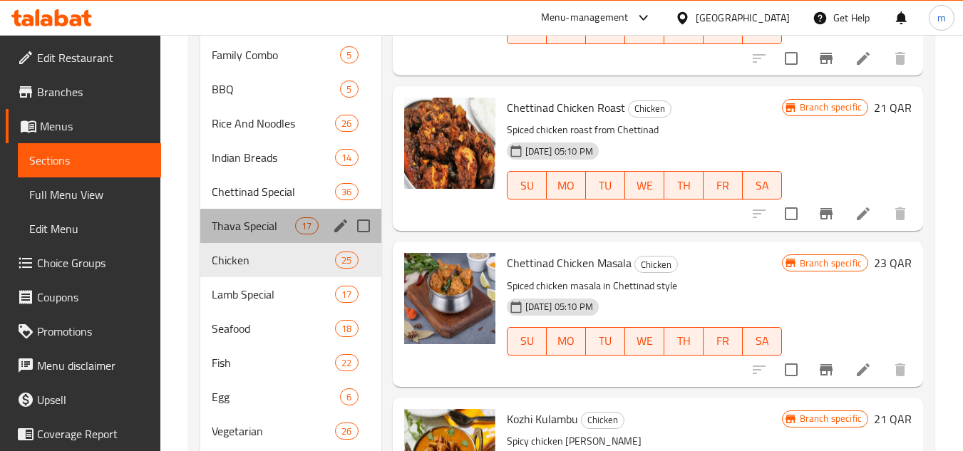
click at [249, 236] on div "Thava Special 17" at bounding box center [290, 226] width 180 height 34
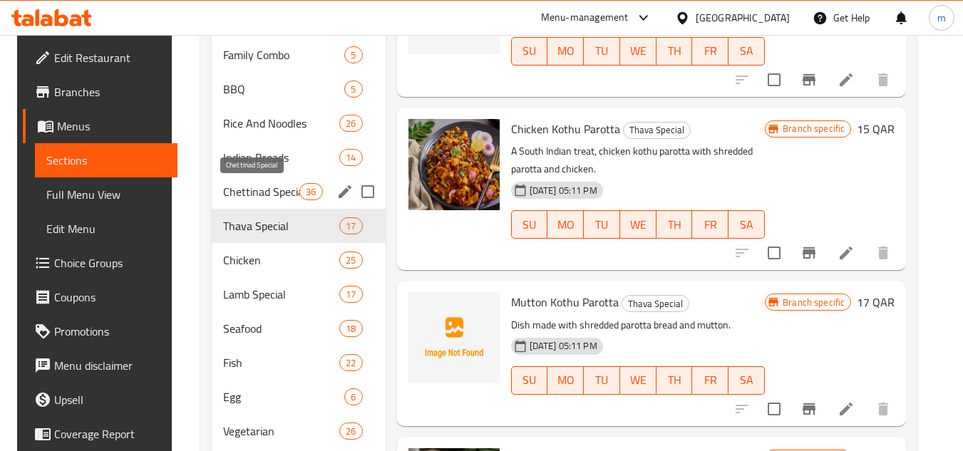
click at [253, 198] on span "Chettinad Special" at bounding box center [261, 191] width 76 height 17
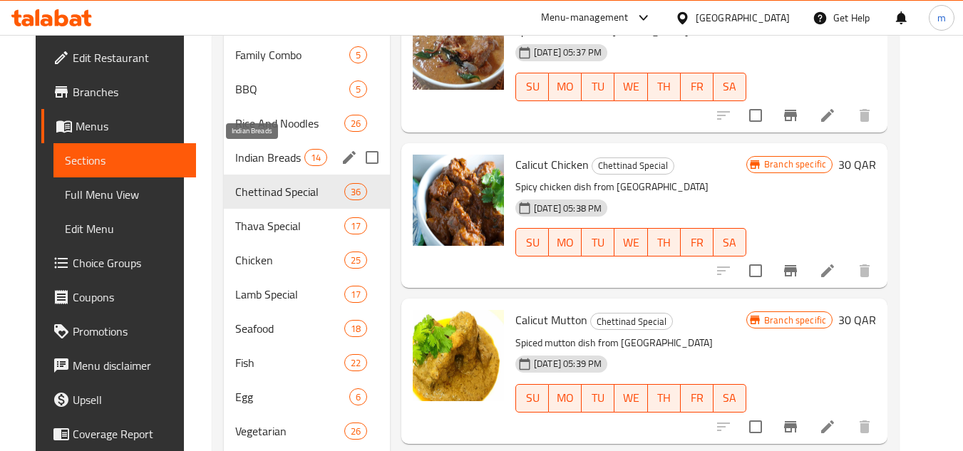
click at [256, 149] on span "Indian Breads" at bounding box center [269, 157] width 68 height 17
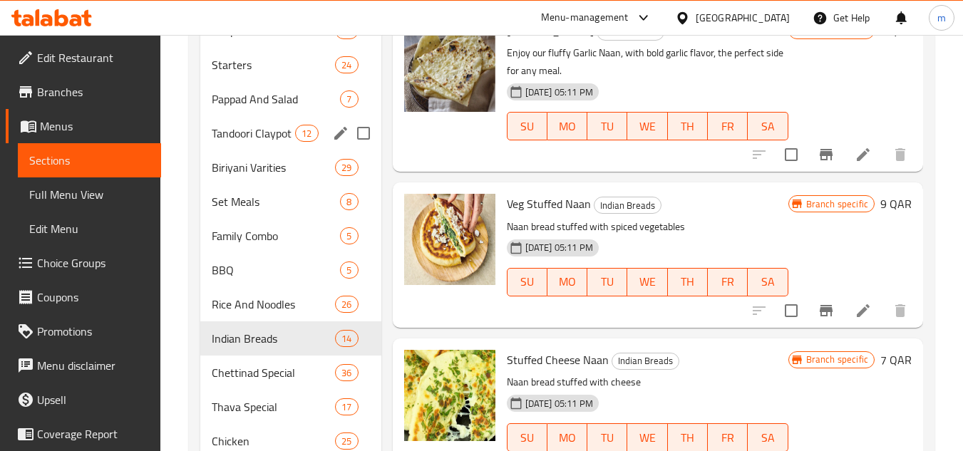
scroll to position [529, 0]
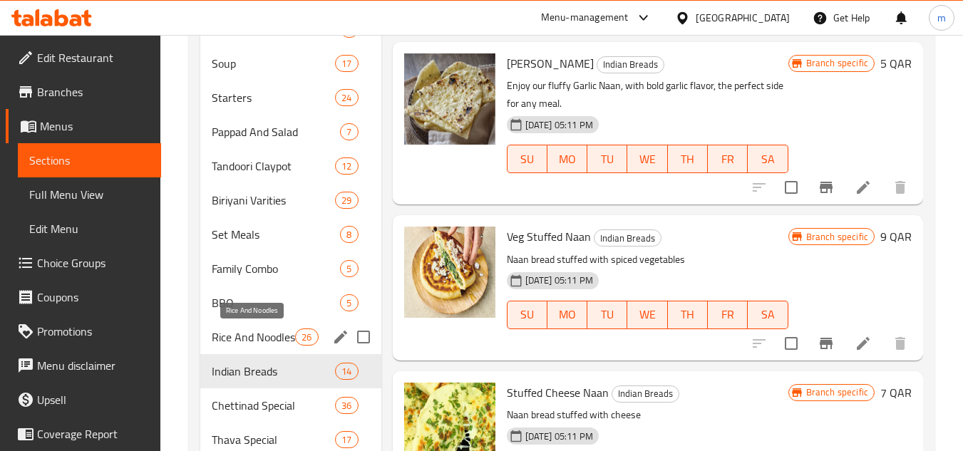
click at [232, 333] on span "Rice And Noodles" at bounding box center [253, 337] width 83 height 17
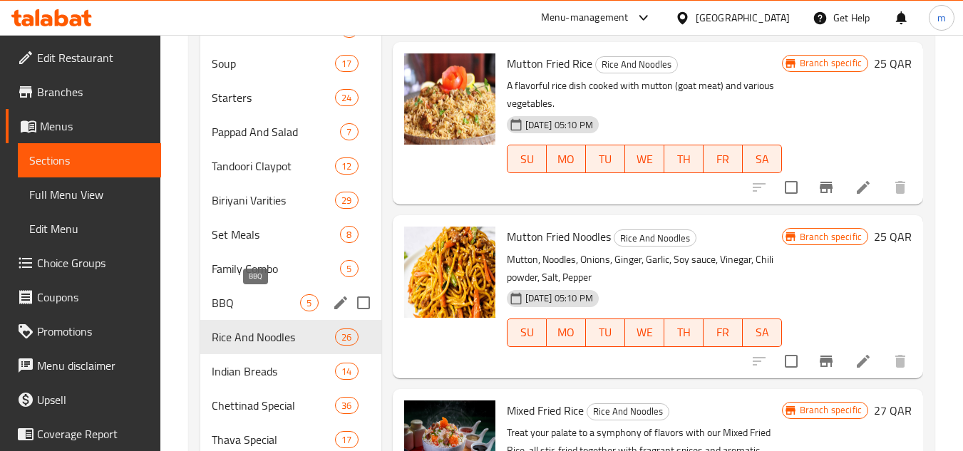
click at [228, 300] on span "BBQ" at bounding box center [256, 303] width 88 height 17
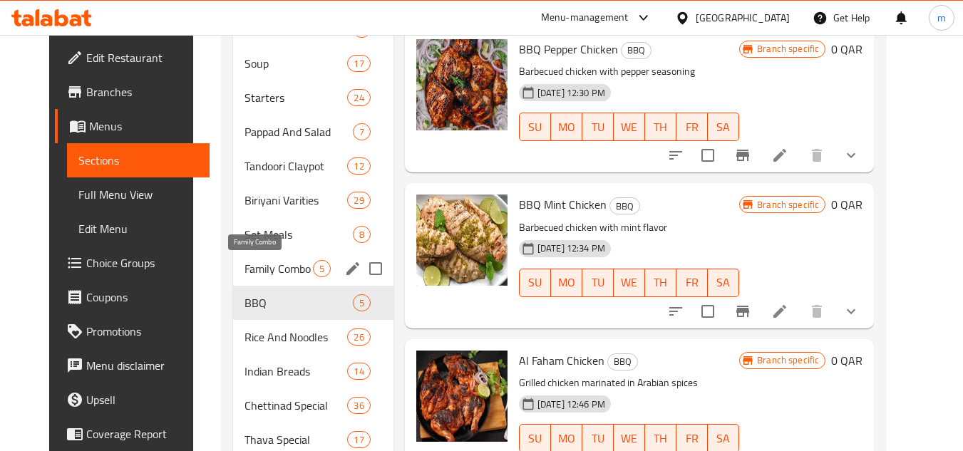
click at [245, 260] on span "Family Combo" at bounding box center [279, 268] width 68 height 17
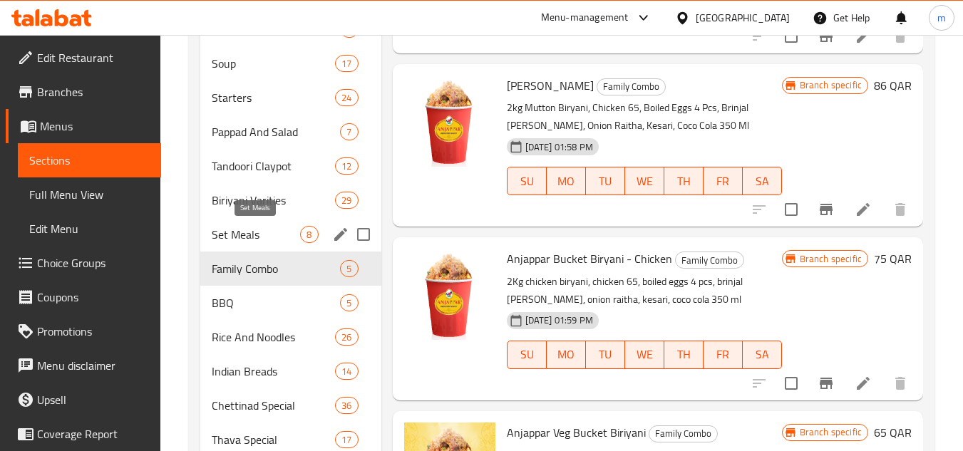
click at [233, 241] on span "Set Meals" at bounding box center [256, 234] width 88 height 17
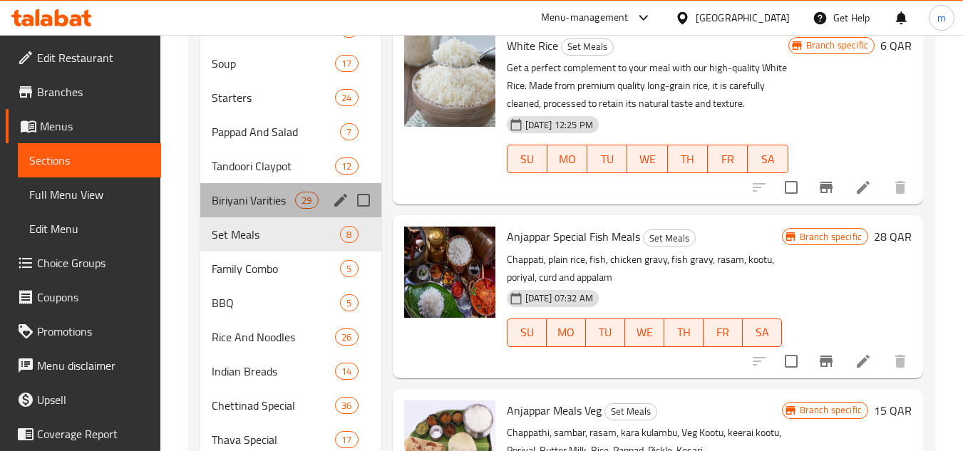
click at [245, 209] on div "Biriyani Varities 29" at bounding box center [290, 200] width 180 height 34
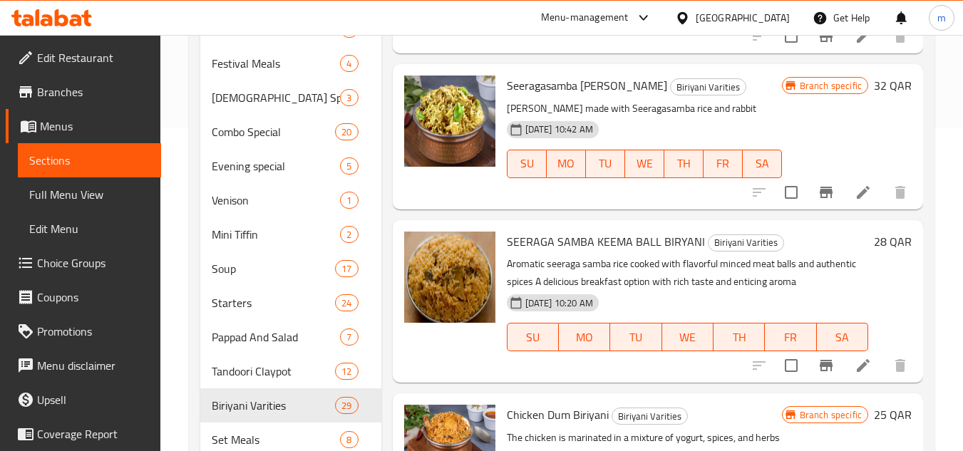
scroll to position [2730, 0]
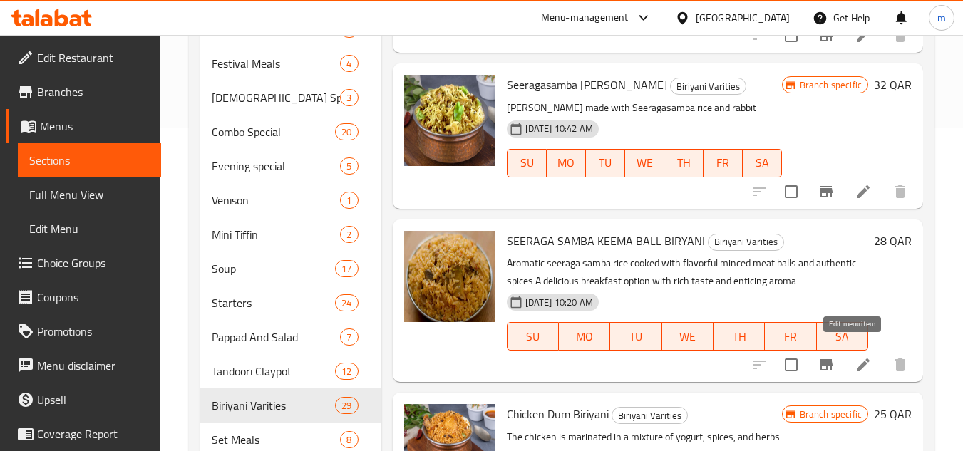
click at [860, 357] on icon at bounding box center [863, 365] width 17 height 17
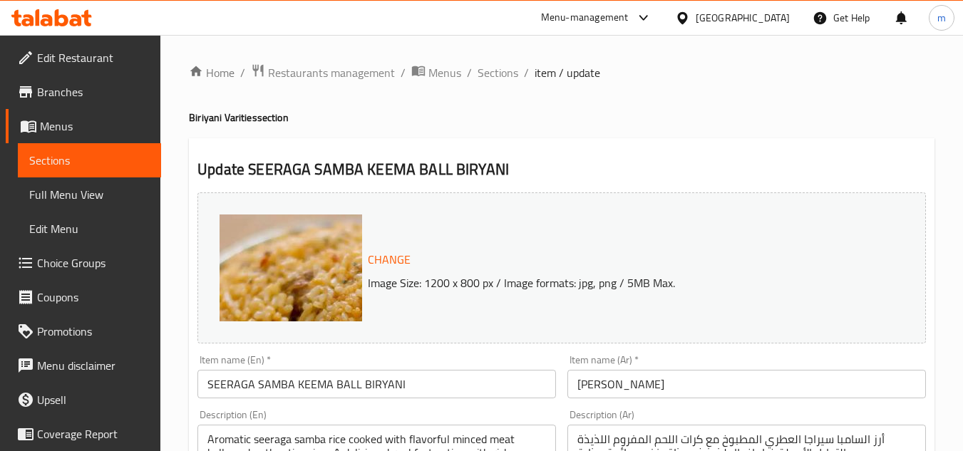
click at [367, 74] on span "Restaurants management" at bounding box center [331, 72] width 127 height 17
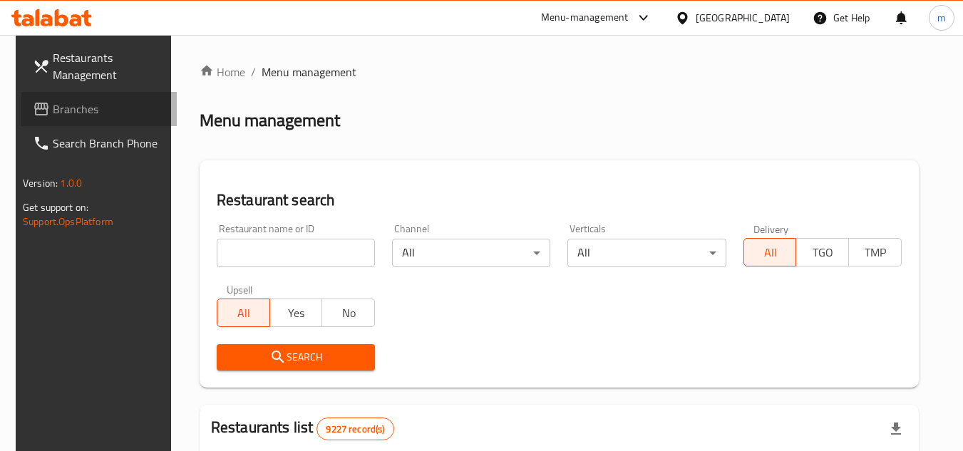
click at [103, 108] on span "Branches" at bounding box center [109, 109] width 113 height 17
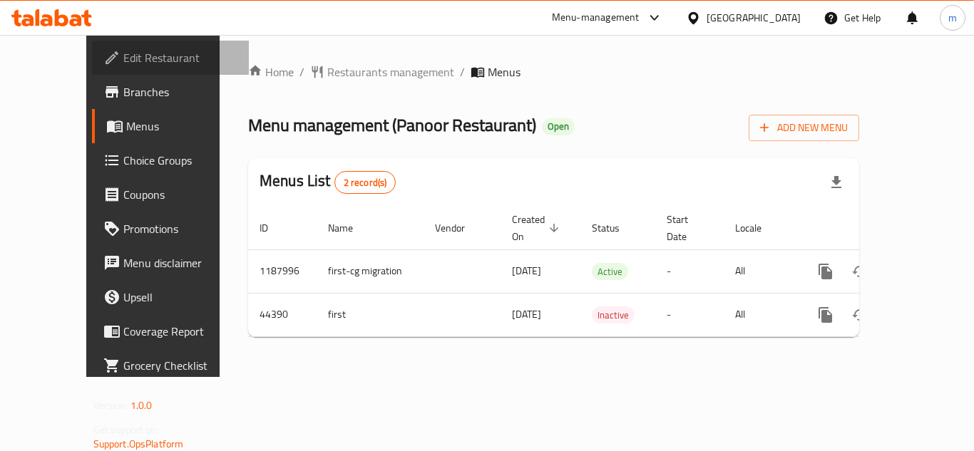
click at [123, 51] on span "Edit Restaurant" at bounding box center [180, 57] width 114 height 17
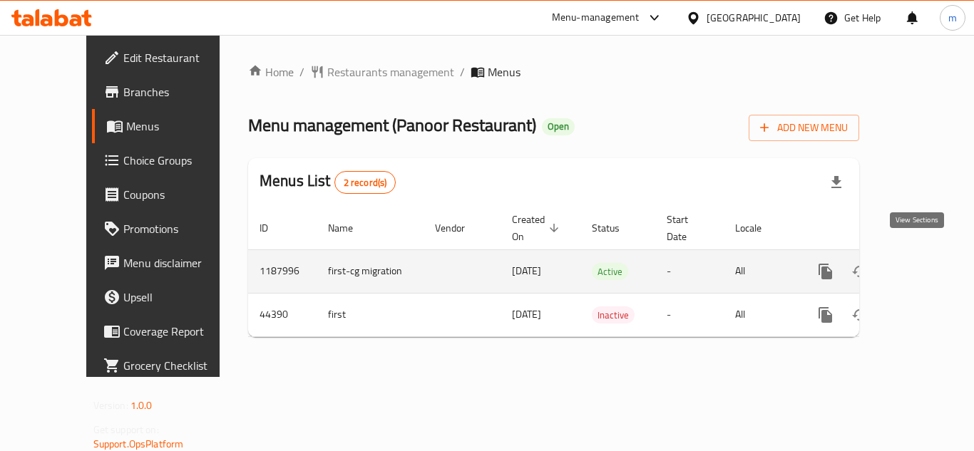
click at [922, 265] on icon "enhanced table" at bounding box center [928, 271] width 13 height 13
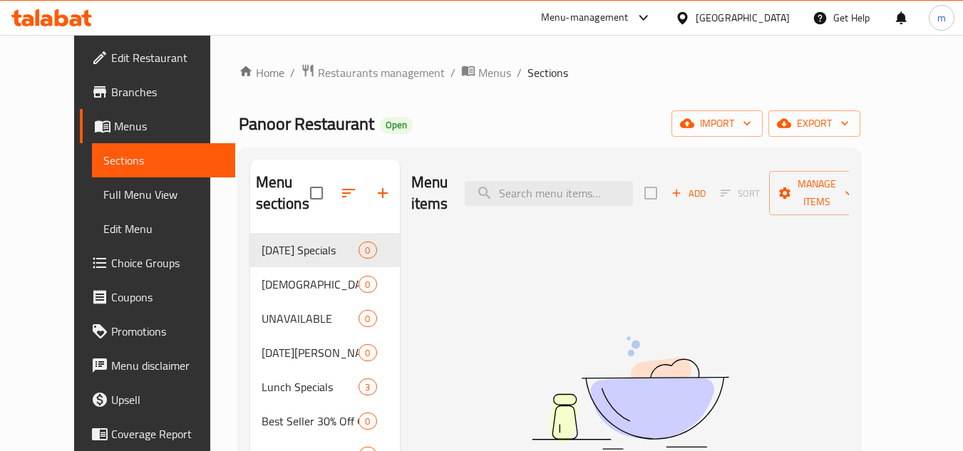
click at [548, 134] on div "Panoor Restaurant Open import export" at bounding box center [550, 124] width 622 height 26
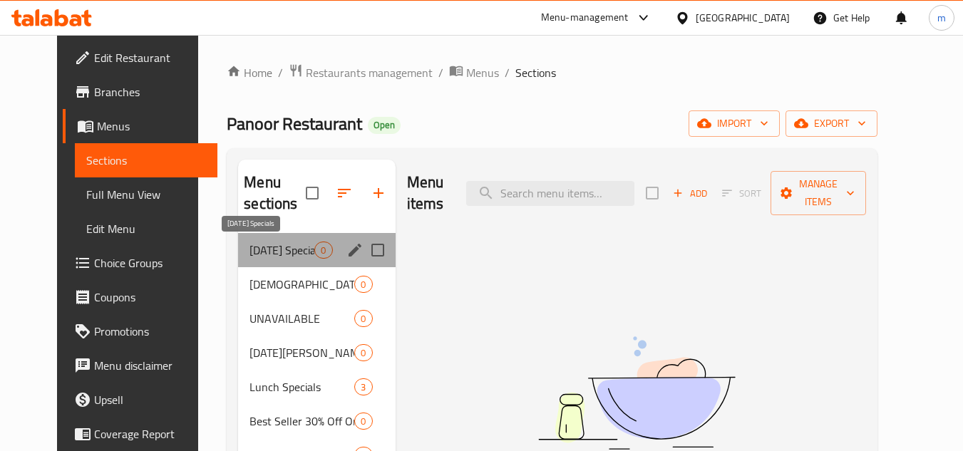
click at [265, 245] on span "[DATE] Specials" at bounding box center [282, 250] width 65 height 17
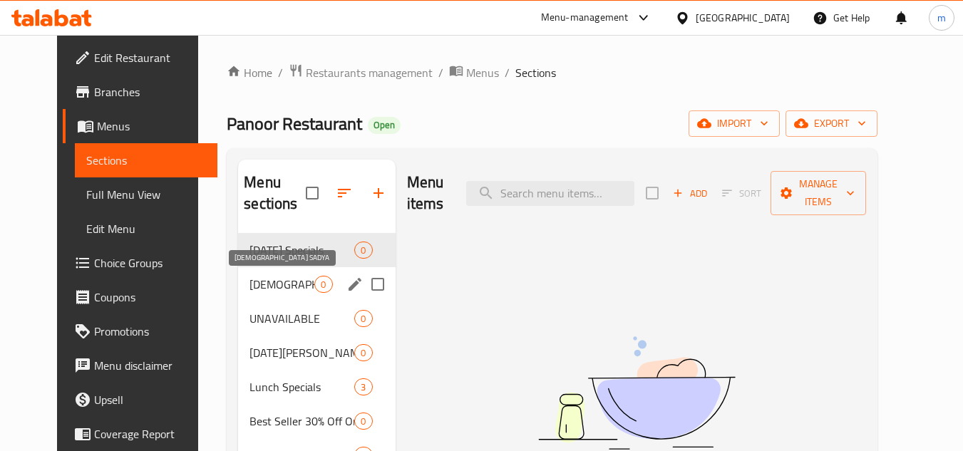
click at [255, 280] on span "[DEMOGRAPHIC_DATA] SADYA" at bounding box center [282, 284] width 65 height 17
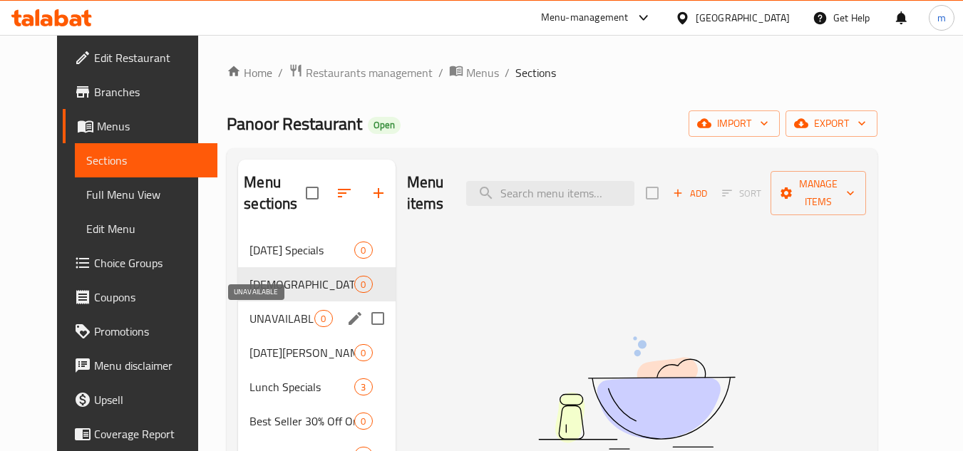
click at [250, 317] on span "UNAVAILABLE" at bounding box center [282, 318] width 65 height 17
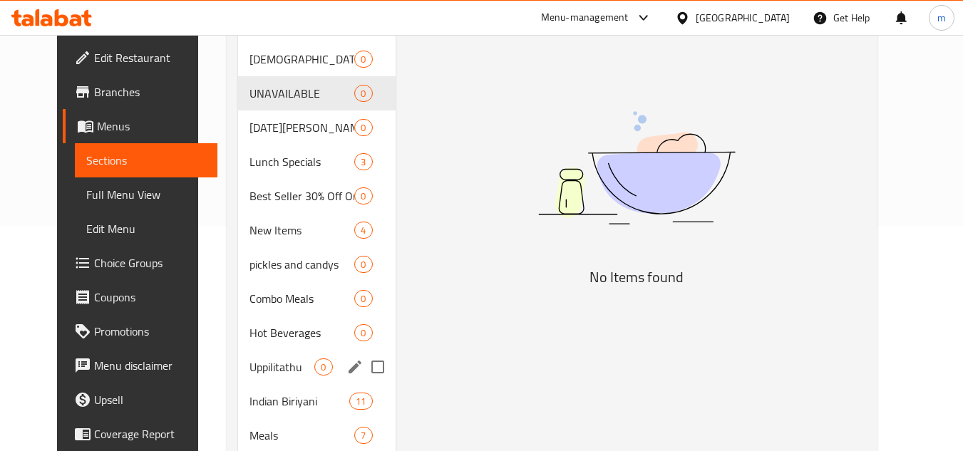
scroll to position [143, 0]
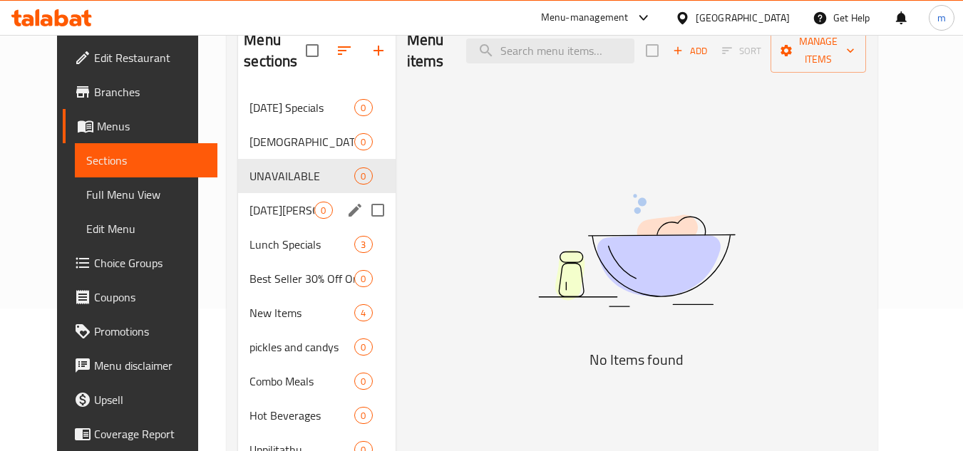
click at [260, 217] on span "[DATE][PERSON_NAME]" at bounding box center [282, 210] width 65 height 17
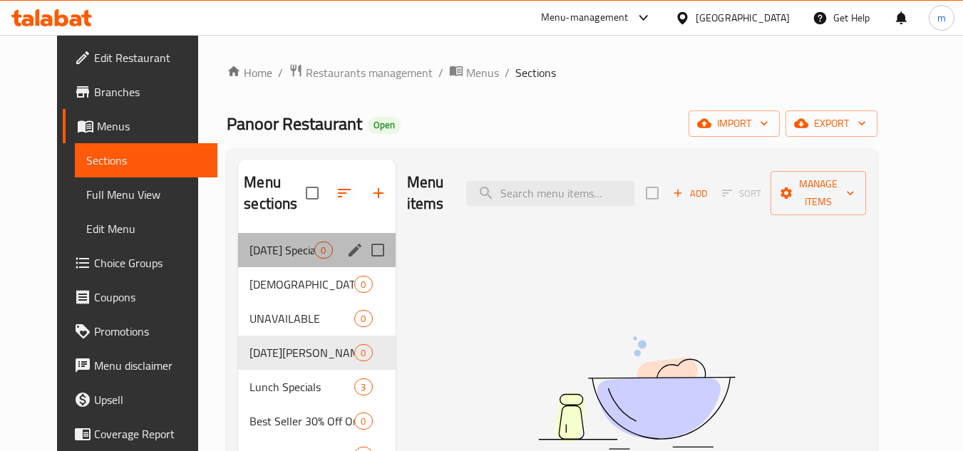
click at [245, 260] on div "[DATE] Specials 0" at bounding box center [316, 250] width 157 height 34
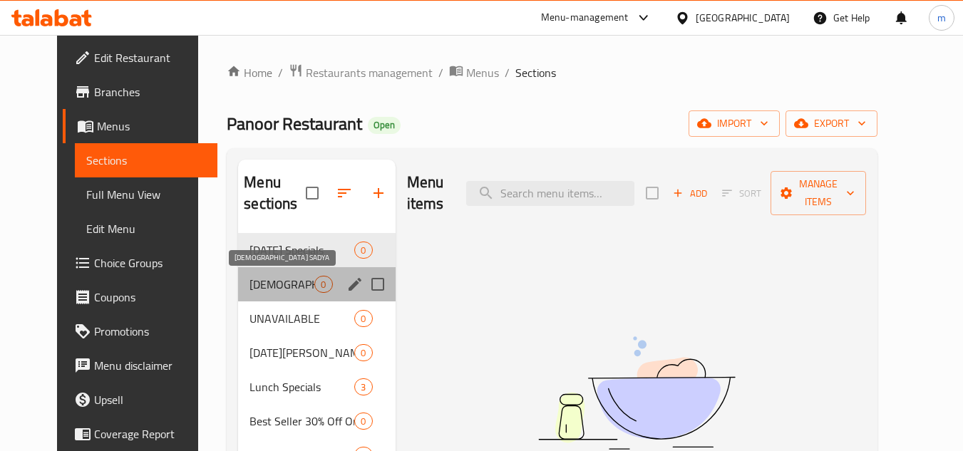
click at [250, 291] on span "[DEMOGRAPHIC_DATA] SADYA" at bounding box center [282, 284] width 65 height 17
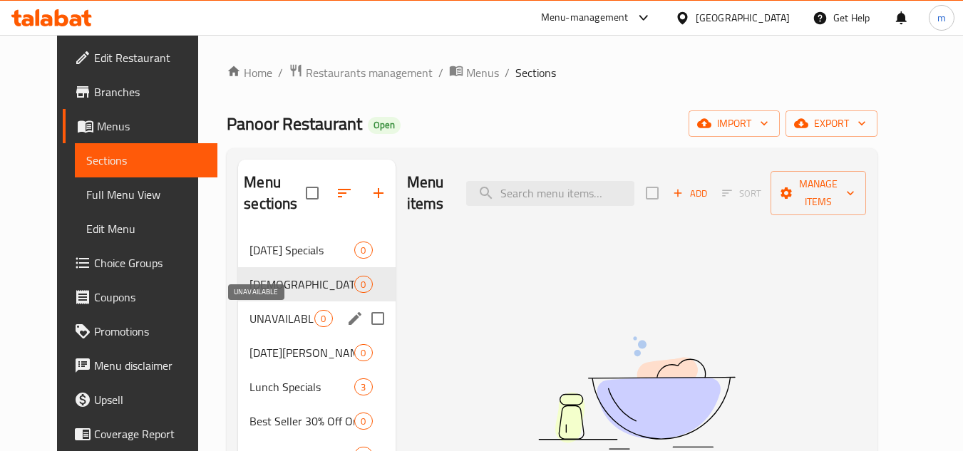
click at [250, 319] on span "UNAVAILABLE" at bounding box center [282, 318] width 65 height 17
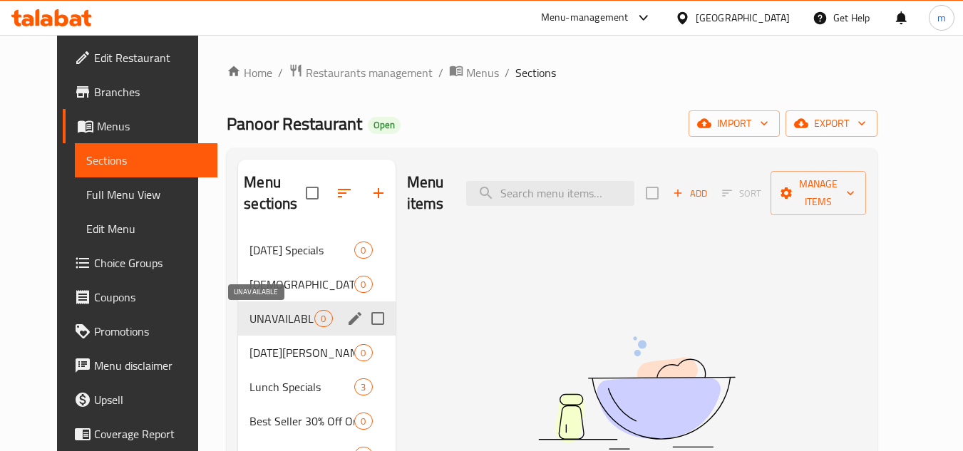
click at [250, 319] on span "UNAVAILABLE" at bounding box center [282, 318] width 65 height 17
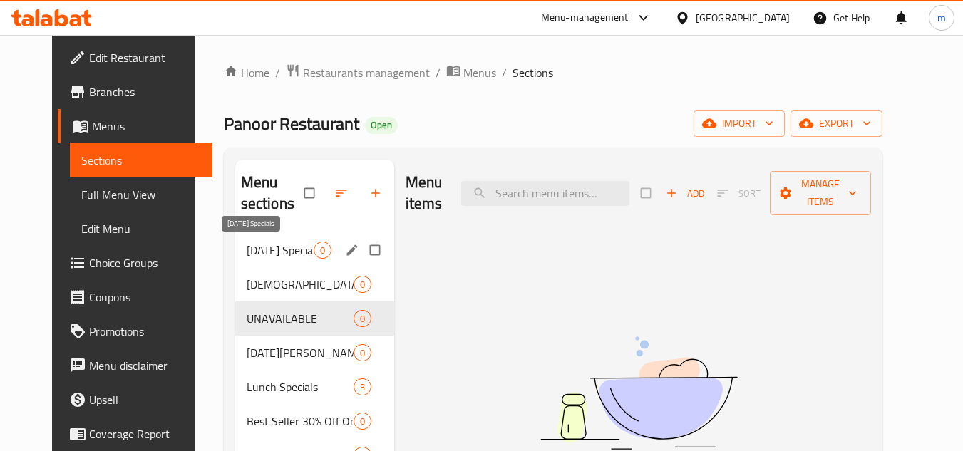
click at [247, 245] on span "Ramadan Specials" at bounding box center [280, 250] width 67 height 17
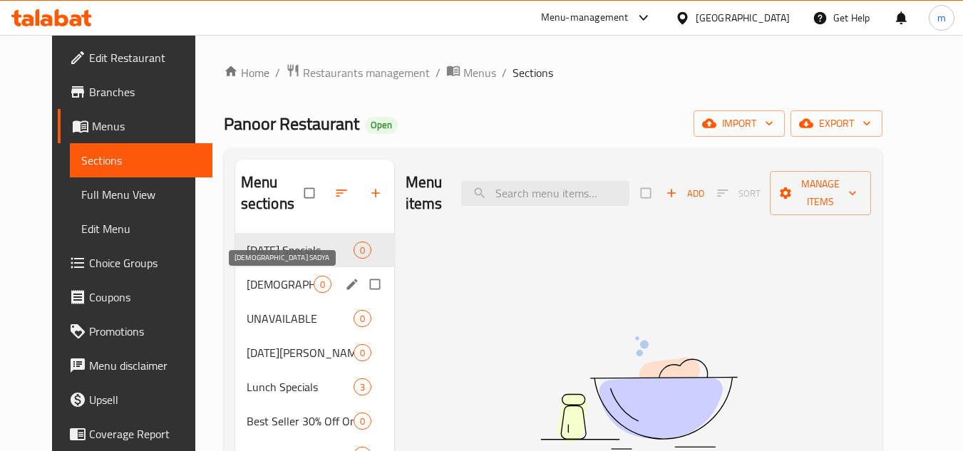
click at [247, 284] on span "VISHU SADYA" at bounding box center [280, 284] width 67 height 17
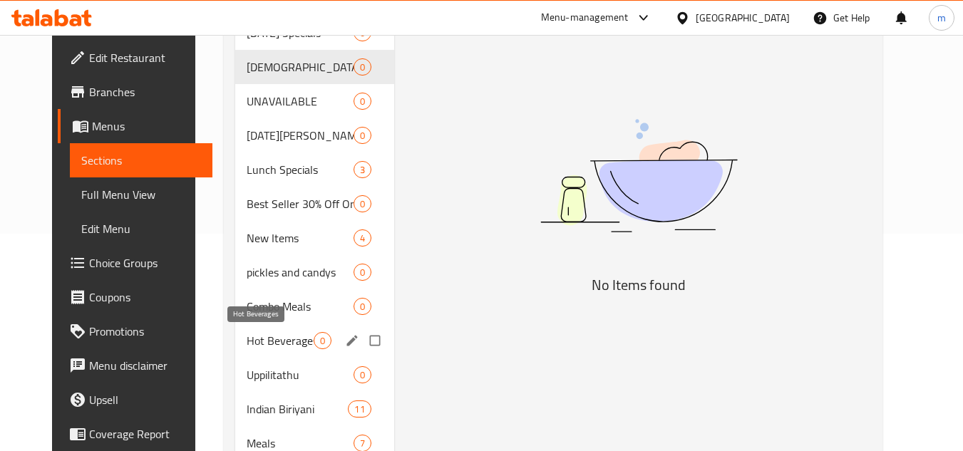
scroll to position [285, 0]
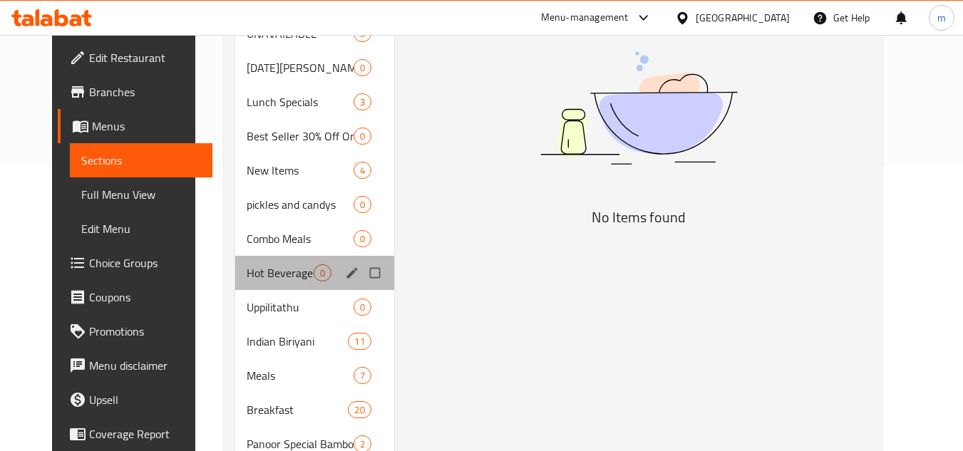
click at [242, 284] on div "Hot Beverages 0" at bounding box center [314, 273] width 159 height 34
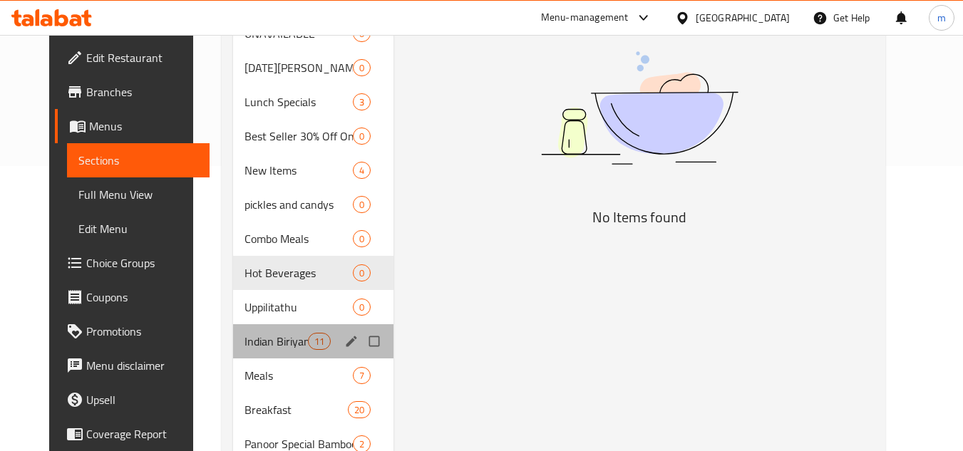
click at [235, 326] on div "Indian Biriyani 11" at bounding box center [313, 341] width 160 height 34
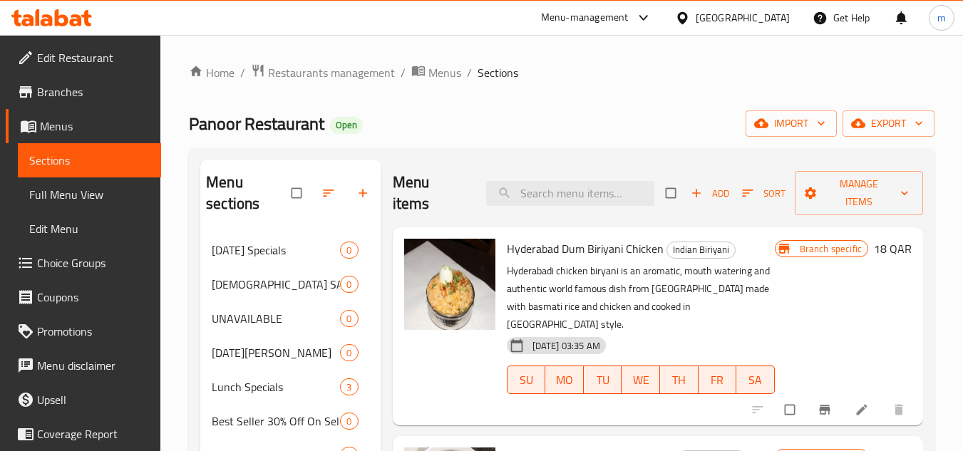
click at [464, 117] on div "Panoor Restaurant Open import export" at bounding box center [562, 124] width 746 height 26
click at [250, 245] on span "Ramadan Specials" at bounding box center [256, 250] width 88 height 17
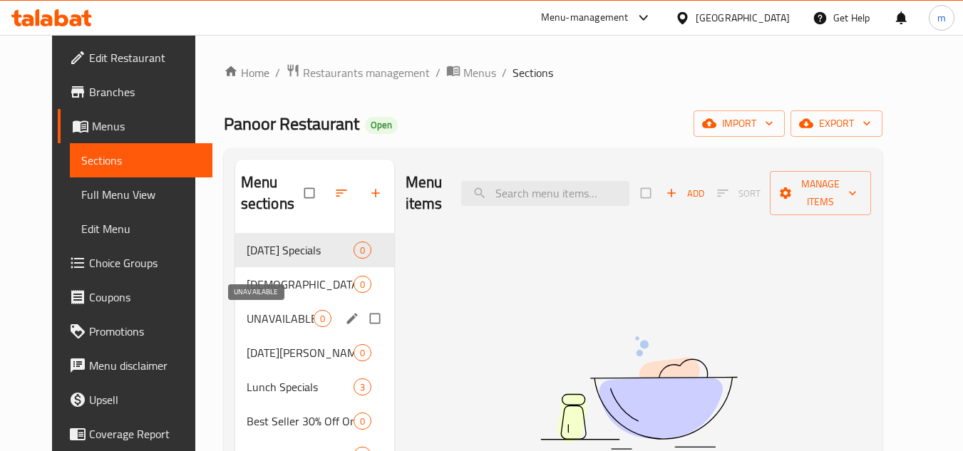
click at [251, 325] on span "UNAVAILABLE" at bounding box center [280, 318] width 67 height 17
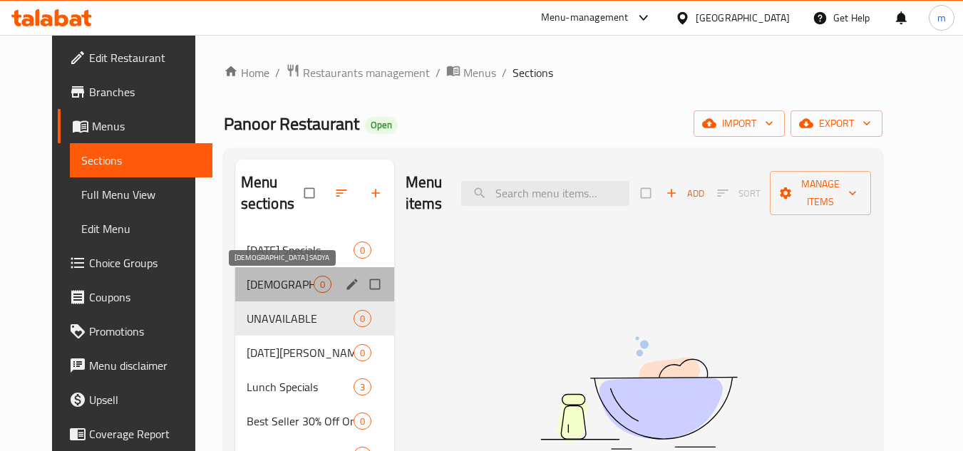
click at [262, 280] on span "VISHU SADYA" at bounding box center [280, 284] width 67 height 17
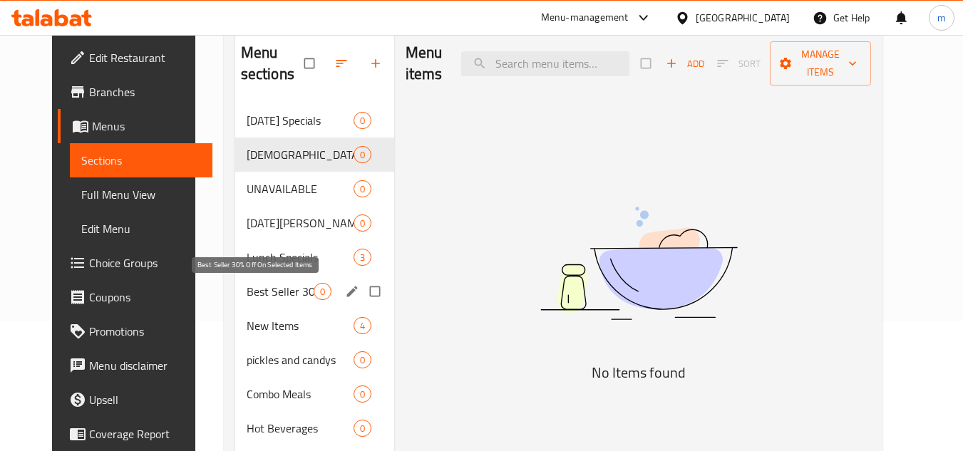
scroll to position [143, 0]
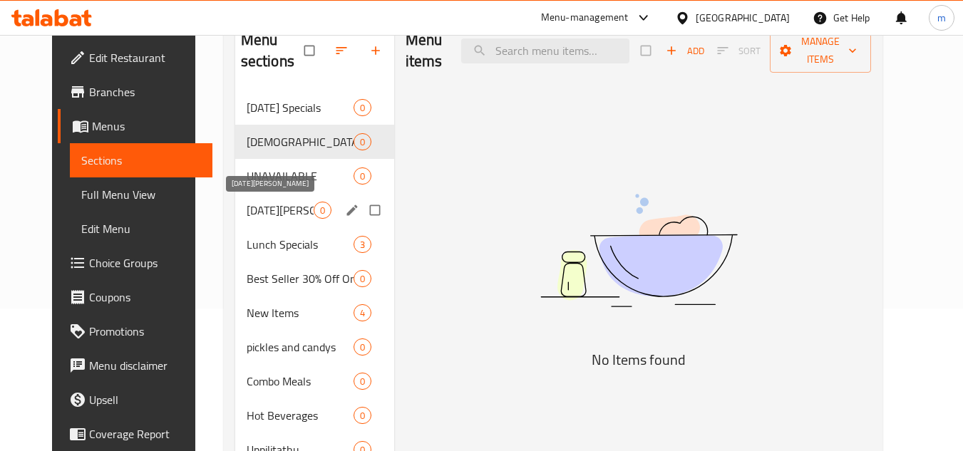
click at [260, 209] on span "ONAM SADHYA" at bounding box center [280, 210] width 67 height 17
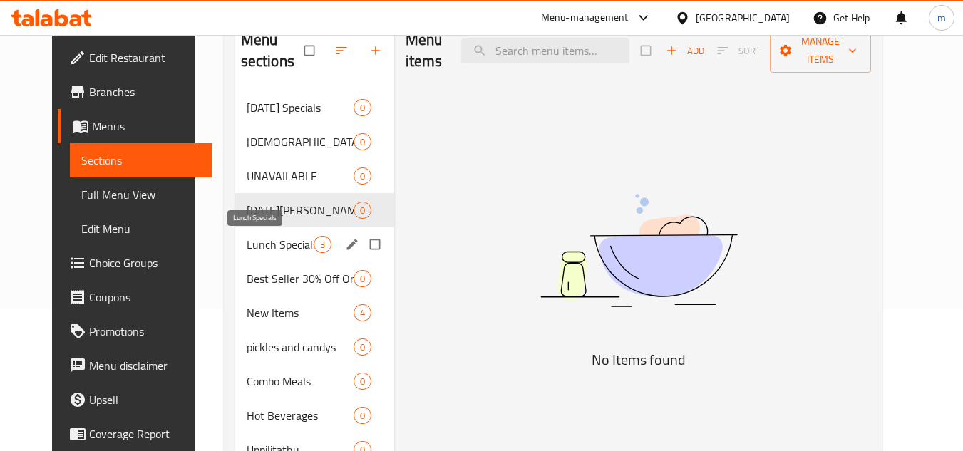
click at [262, 237] on span "Lunch Specials" at bounding box center [280, 244] width 67 height 17
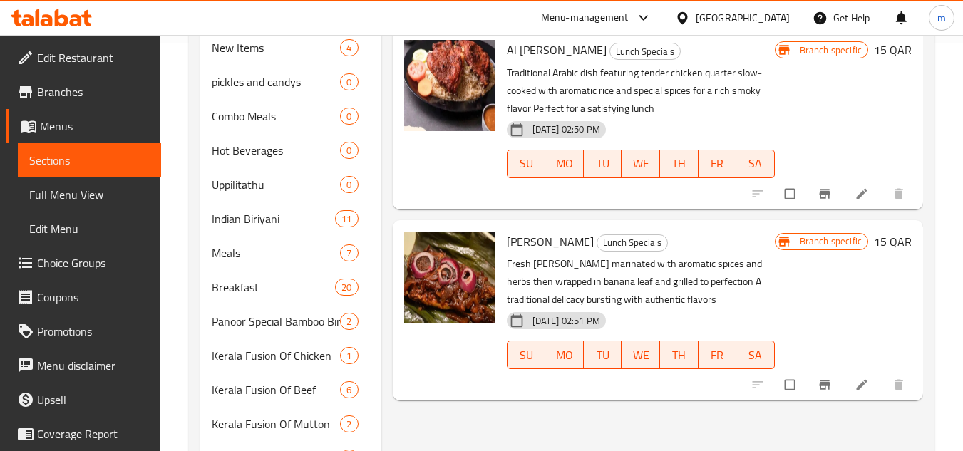
scroll to position [428, 0]
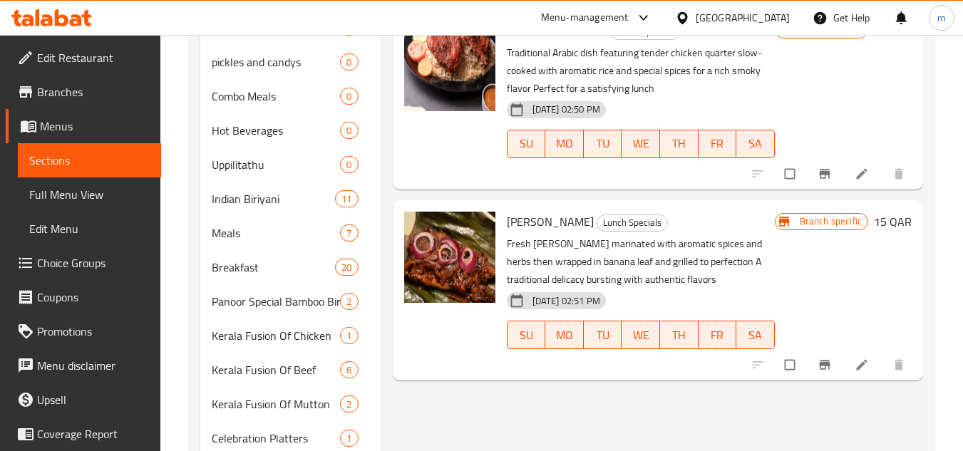
click at [843, 281] on div "Branch specific 15 QAR" at bounding box center [843, 291] width 137 height 158
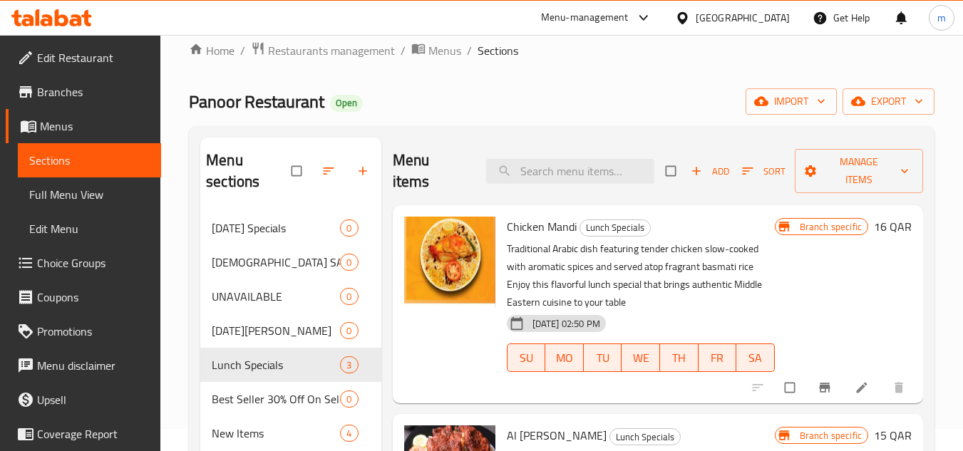
scroll to position [0, 0]
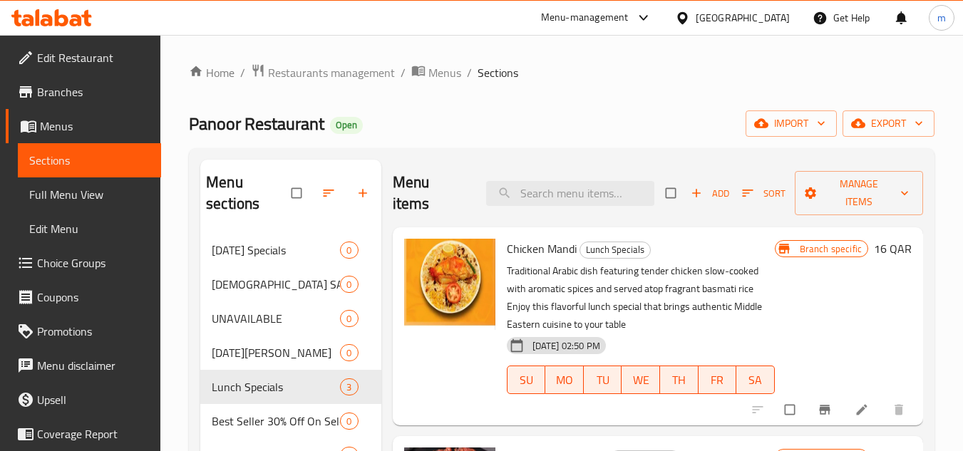
click at [629, 20] on div "Menu-management" at bounding box center [585, 17] width 88 height 17
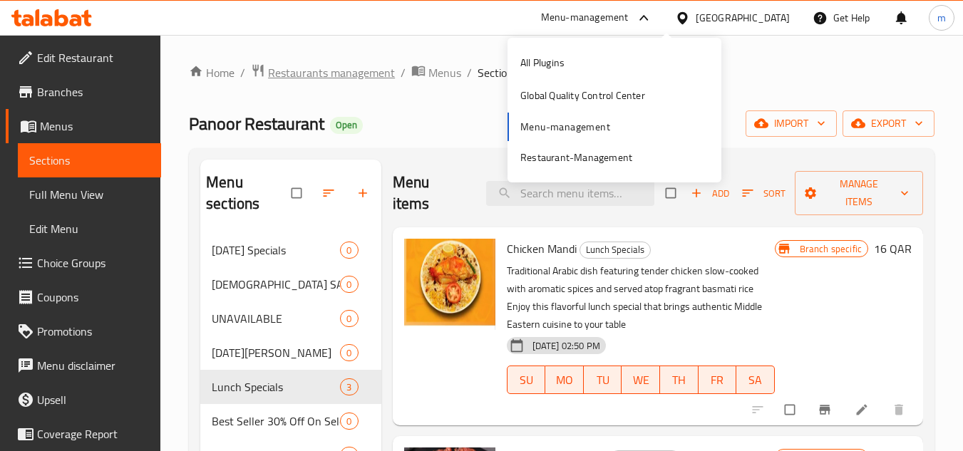
click at [352, 74] on span "Restaurants management" at bounding box center [331, 72] width 127 height 17
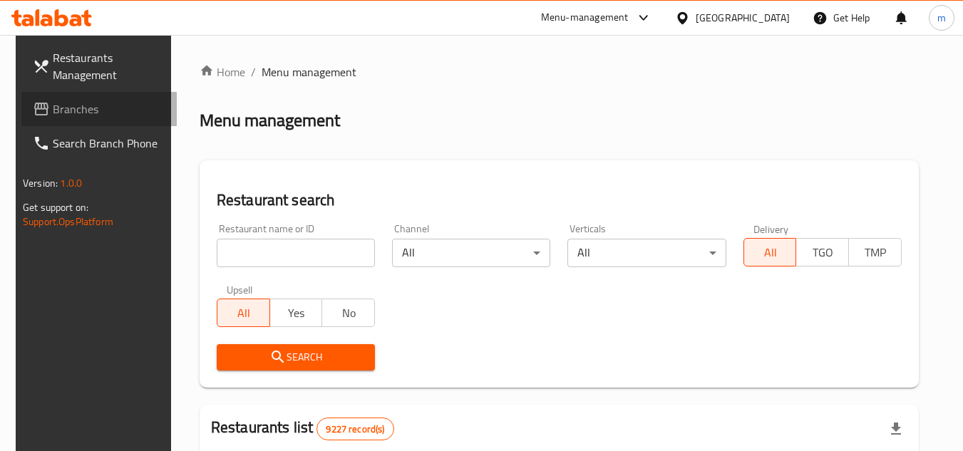
click at [53, 103] on span "Branches" at bounding box center [109, 109] width 113 height 17
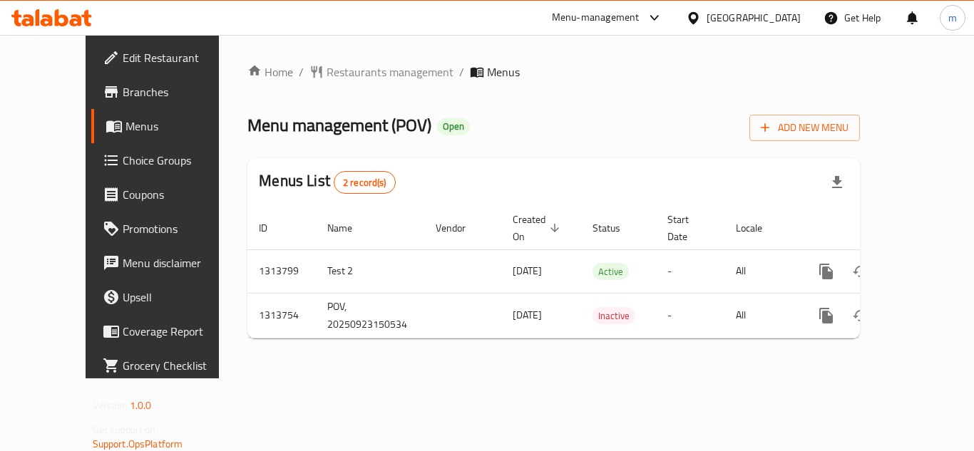
click at [123, 63] on span "Edit Restaurant" at bounding box center [180, 57] width 114 height 17
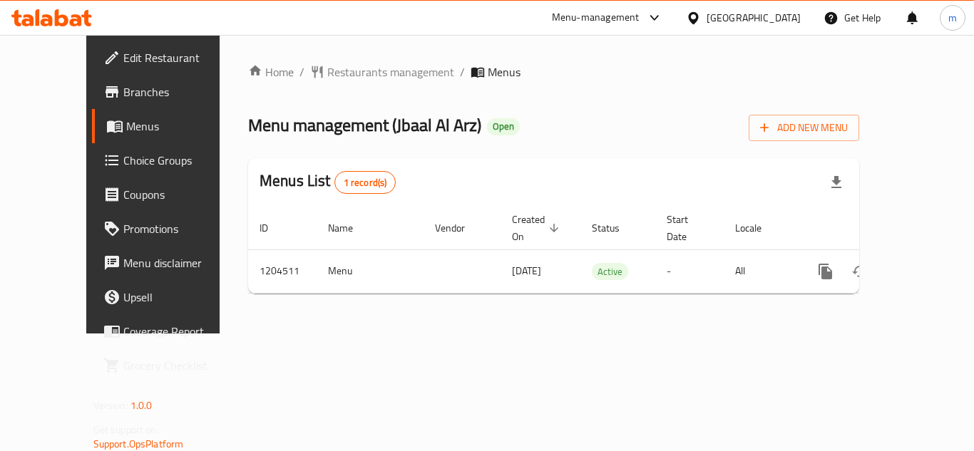
click at [123, 56] on span "Edit Restaurant" at bounding box center [180, 57] width 114 height 17
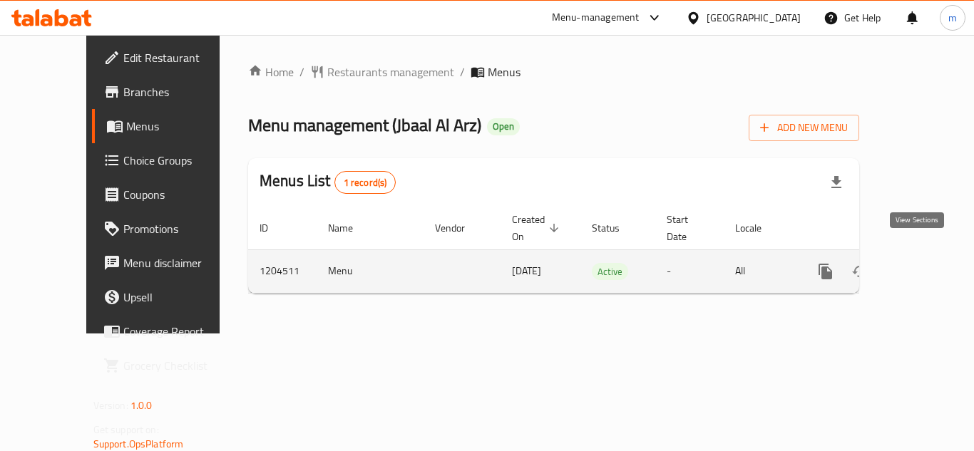
click at [922, 263] on icon "enhanced table" at bounding box center [928, 271] width 17 height 17
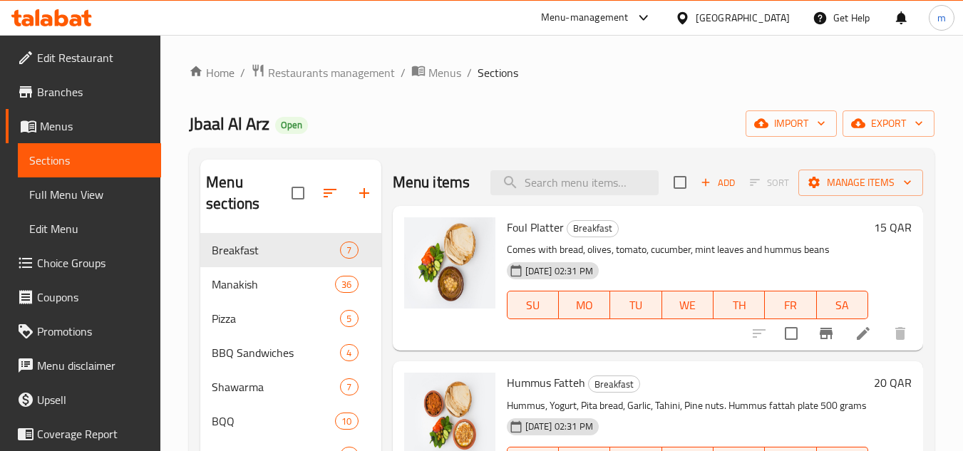
click at [496, 81] on span "Sections" at bounding box center [498, 72] width 41 height 17
click at [230, 252] on span "Breakfast" at bounding box center [256, 250] width 88 height 17
click at [252, 296] on div "Manakish 36" at bounding box center [290, 284] width 180 height 34
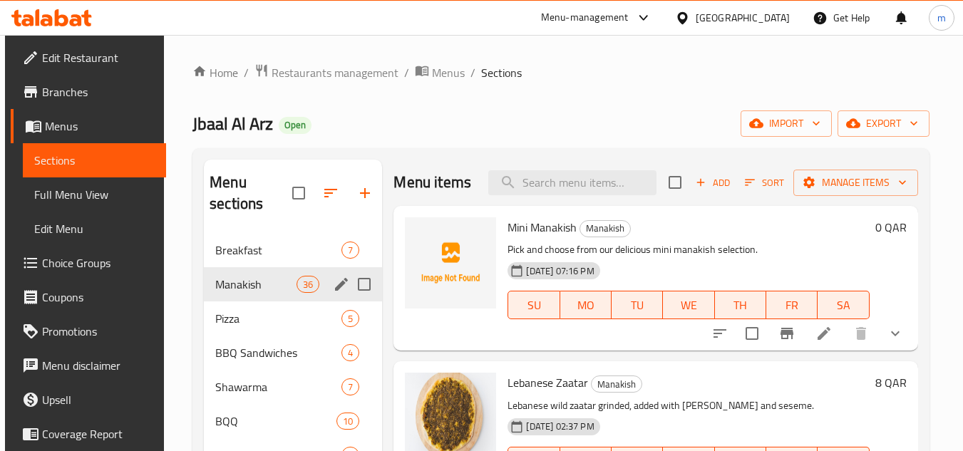
scroll to position [71, 0]
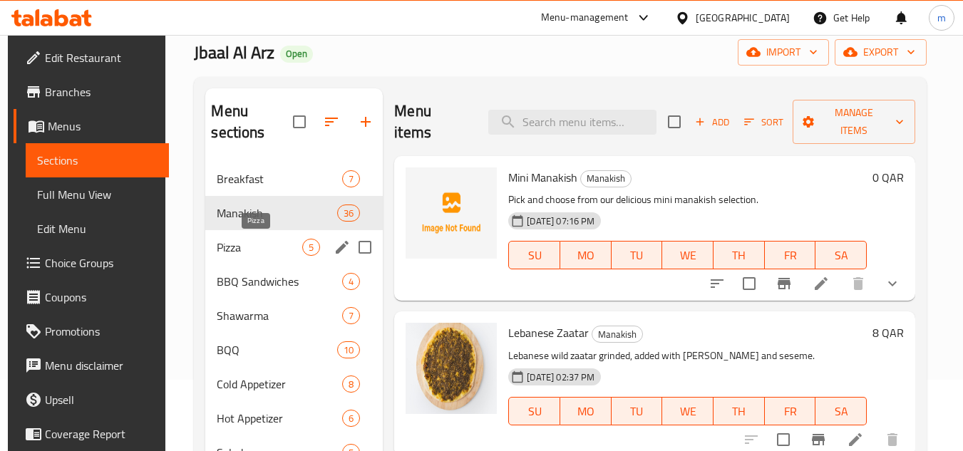
click at [268, 253] on span "Pizza" at bounding box center [260, 247] width 86 height 17
